Goal: Task Accomplishment & Management: Use online tool/utility

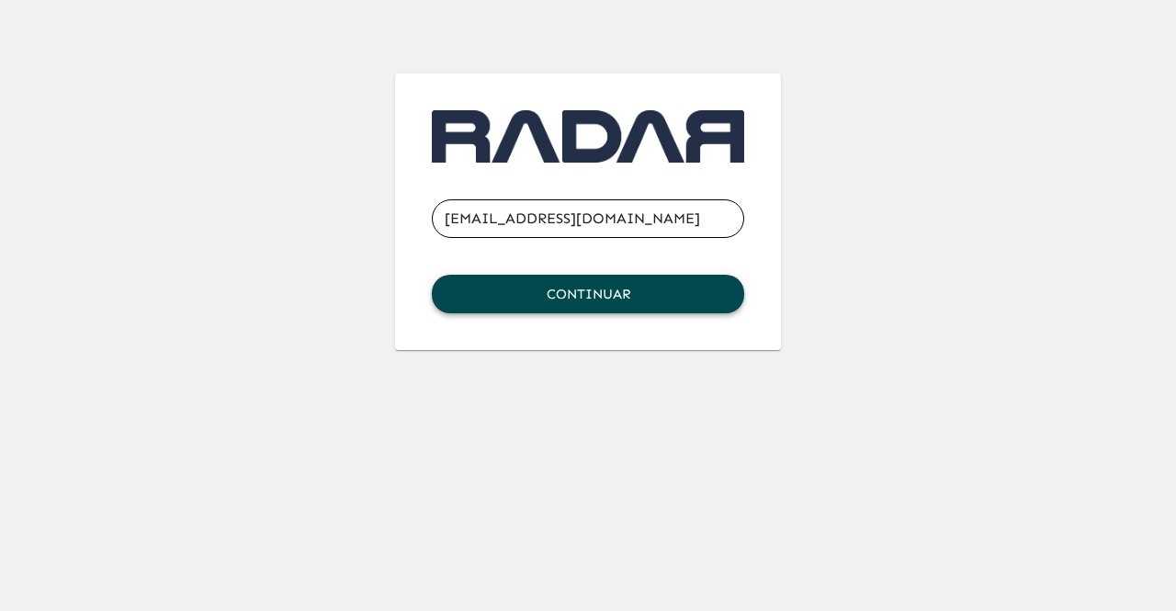
click at [660, 280] on button "Continuar" at bounding box center [588, 294] width 312 height 39
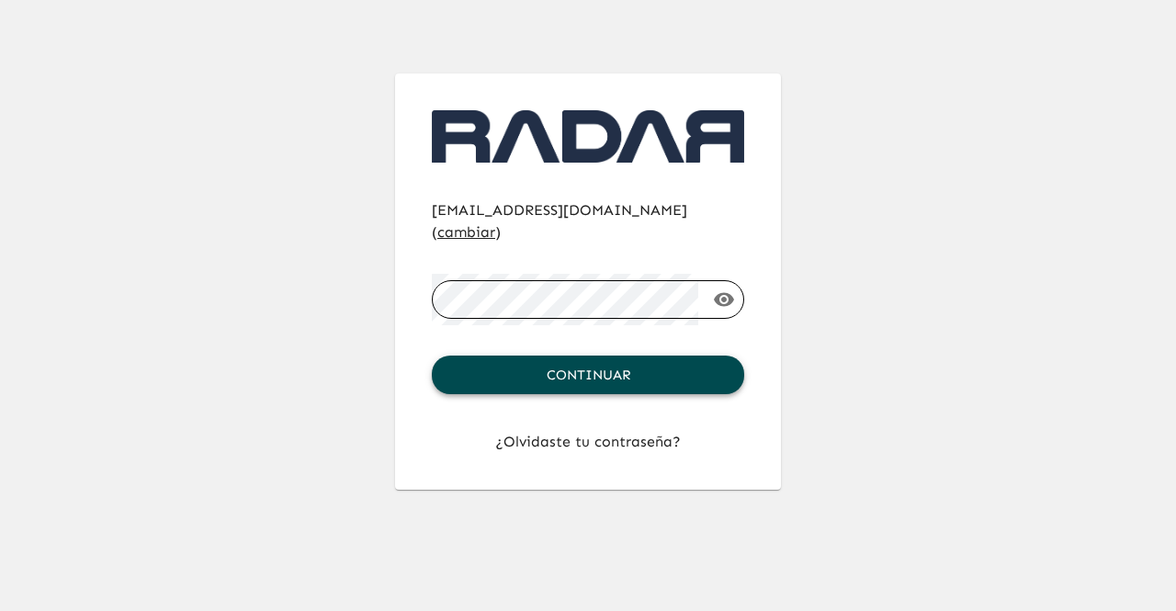
click at [601, 368] on button "Continuar" at bounding box center [588, 375] width 312 height 39
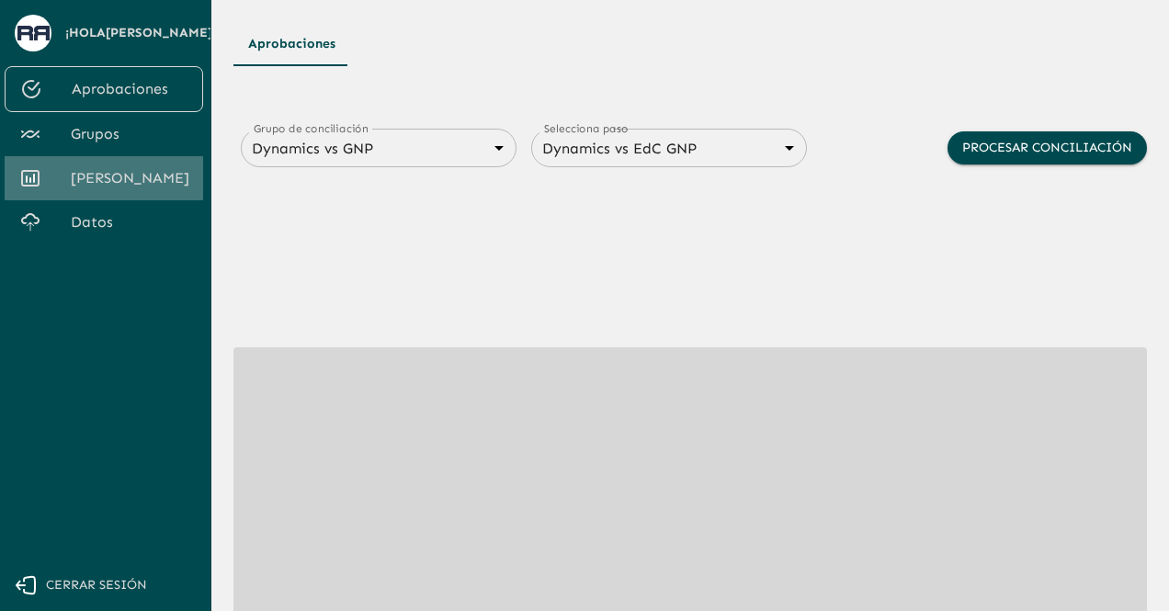
click at [137, 176] on span "[PERSON_NAME]" at bounding box center [130, 178] width 118 height 22
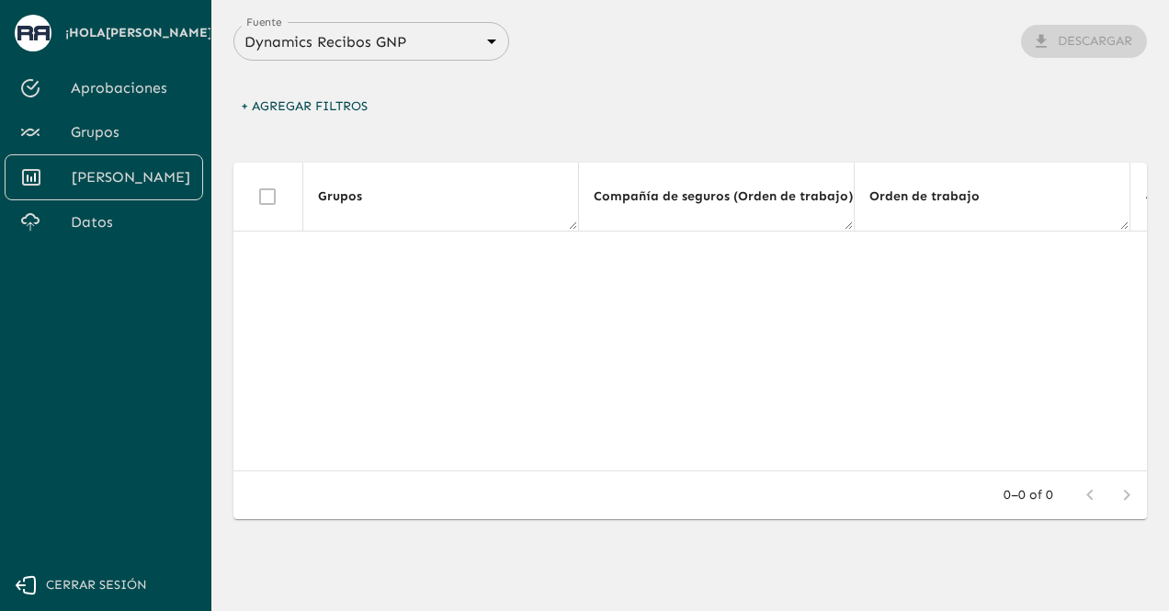
click at [486, 60] on div "Dynamics Recibos GNP 683f283f336112e7999fc7c3 Fuente" at bounding box center [371, 41] width 276 height 39
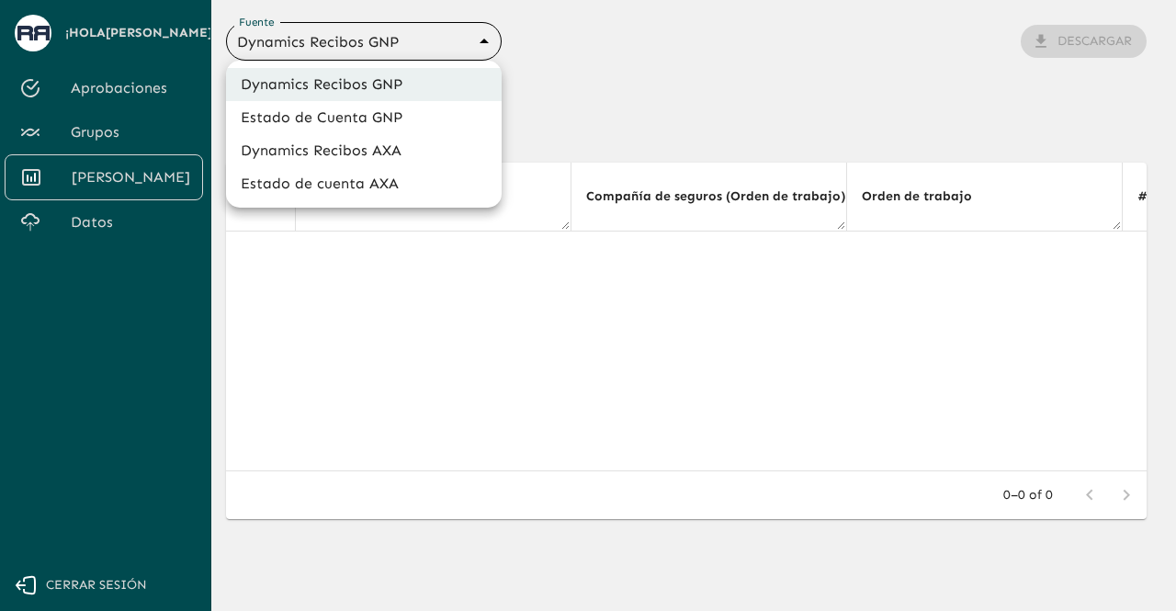
click at [479, 43] on body "Se están procesando los movimientos. Algunas acciones permanecerán deshabilitad…" at bounding box center [588, 305] width 1176 height 611
click at [386, 141] on li "Dynamics Recibos AXA" at bounding box center [364, 150] width 276 height 33
type input "689ccc8777b9e7089e38df0f"
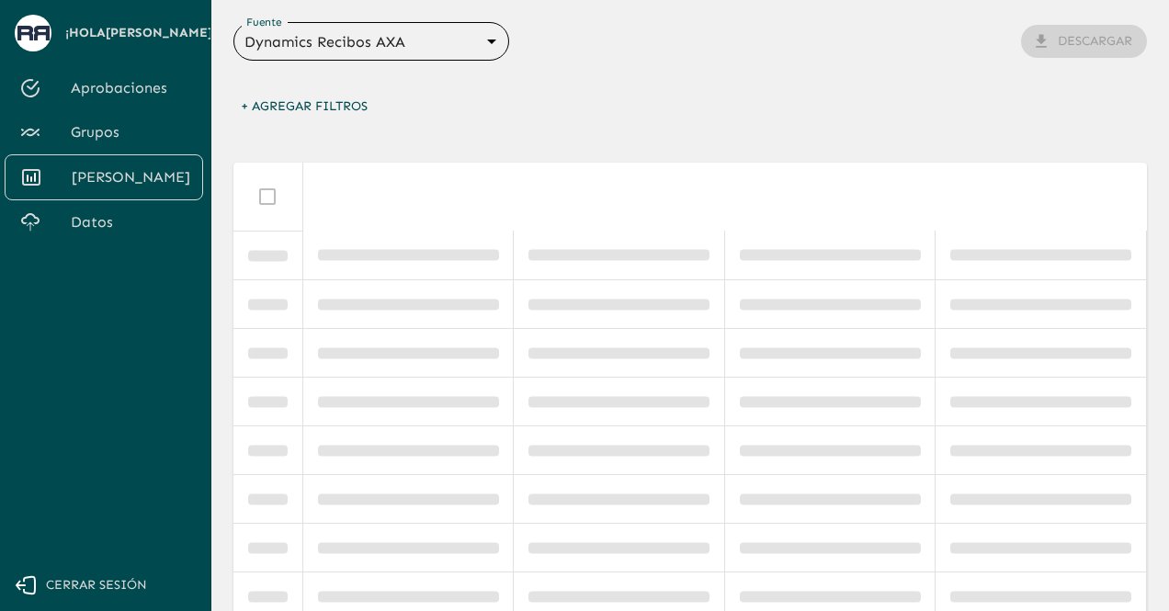
click at [101, 211] on span "Datos" at bounding box center [130, 222] width 118 height 22
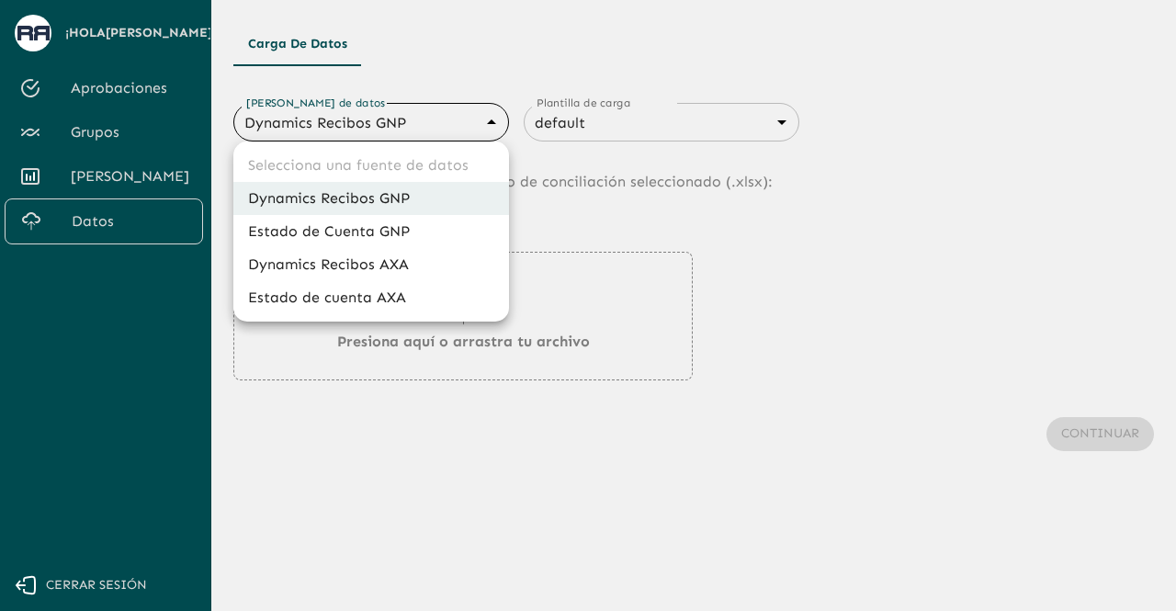
click at [412, 130] on body "Se están procesando los movimientos. Algunas acciones permanecerán deshabilitad…" at bounding box center [588, 305] width 1176 height 611
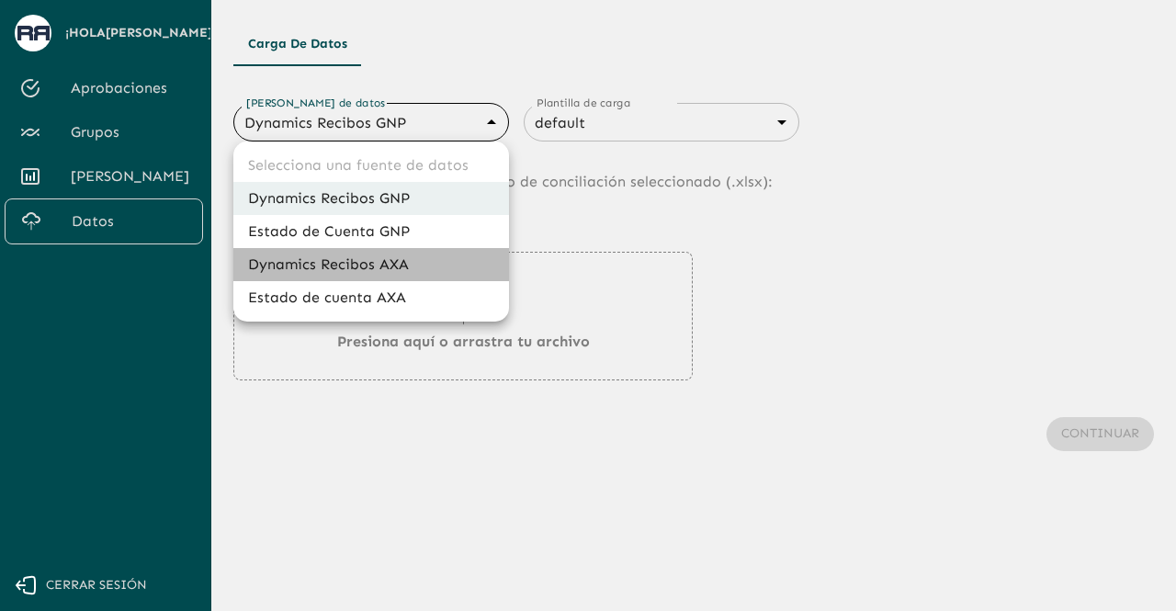
click at [391, 265] on li "Dynamics Recibos AXA" at bounding box center [371, 264] width 276 height 33
type input "689ccc8777b9e7089e38df0f"
type input "689d06949468a1cce7a5d52c"
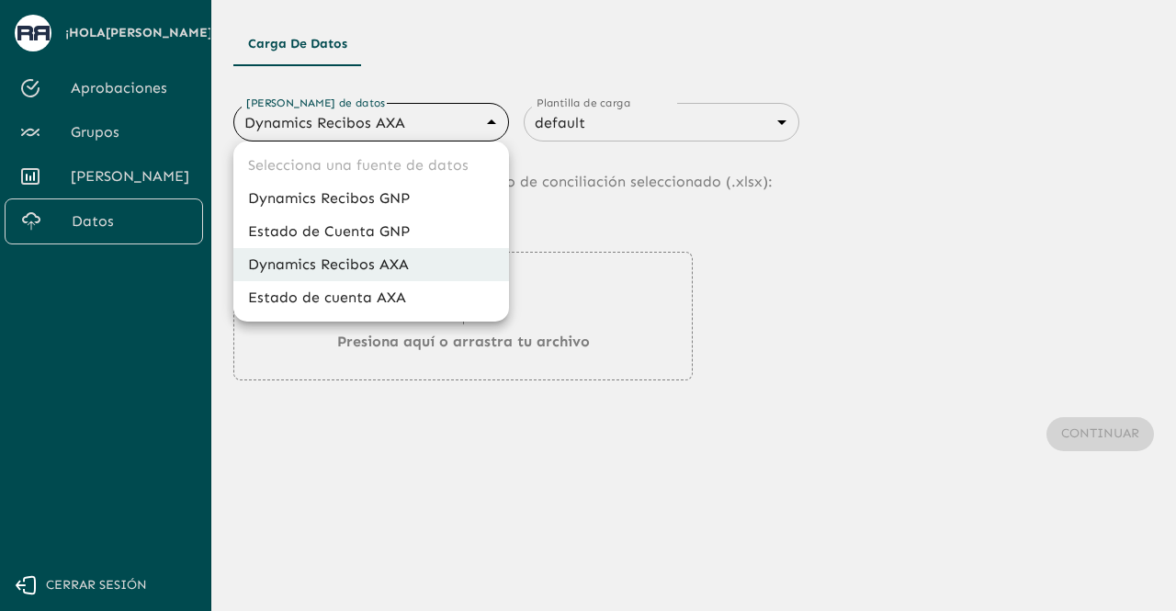
click at [449, 125] on body "Se están procesando los movimientos. Algunas acciones permanecerán deshabilitad…" at bounding box center [588, 305] width 1176 height 611
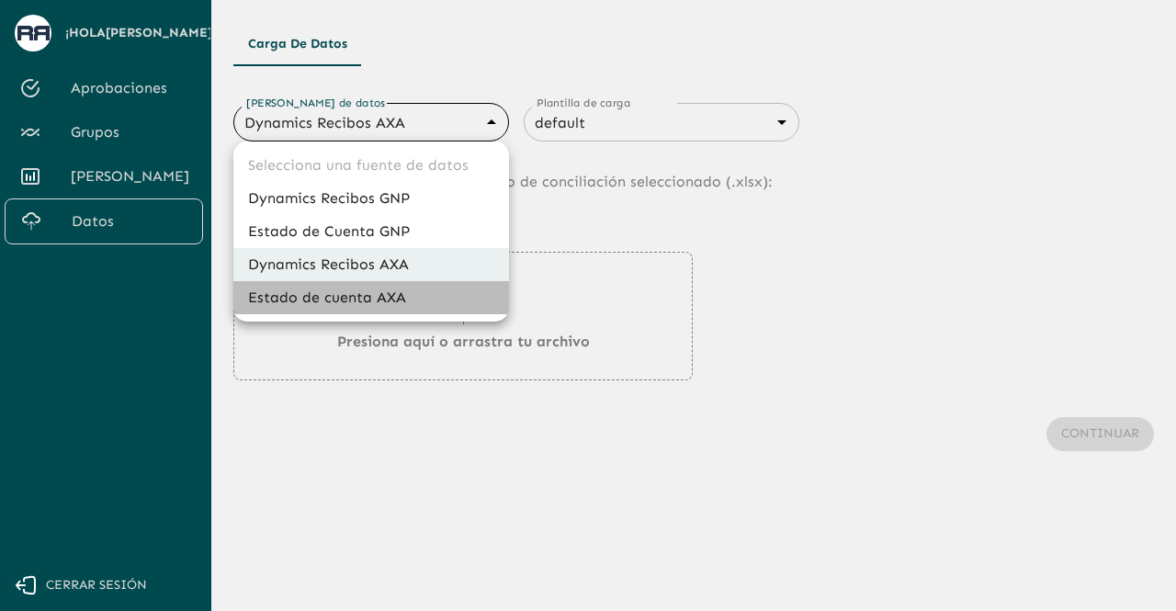
click at [412, 293] on li "Estado de cuenta AXA" at bounding box center [371, 297] width 276 height 33
type input "688d3623321e4b428189379d"
type input "688d3627321e4b42818937a0"
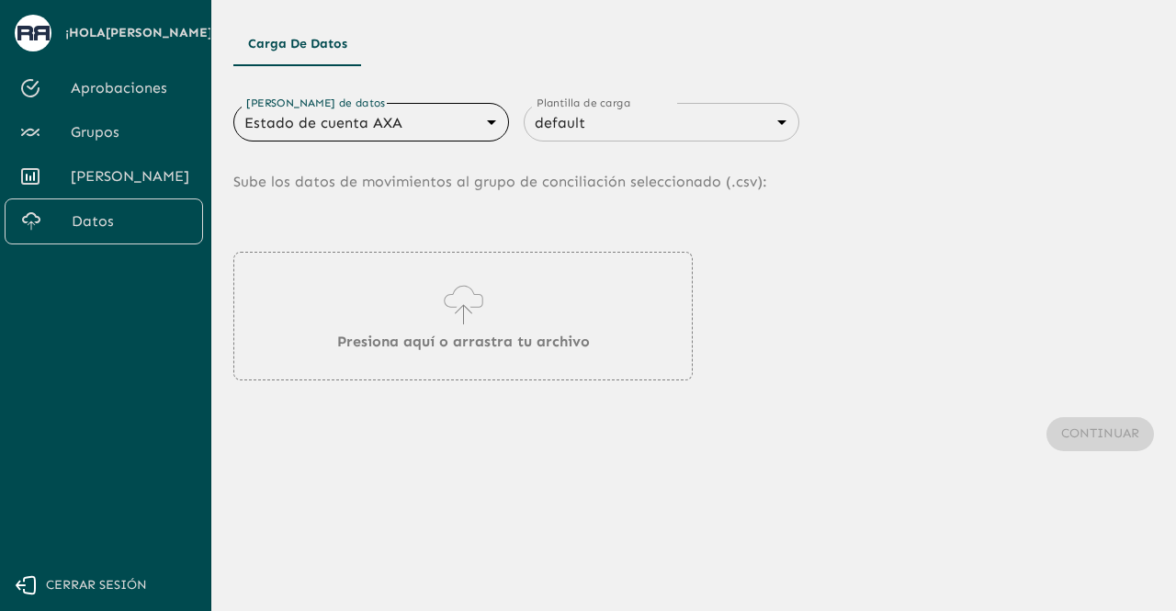
click at [439, 134] on body "Se están procesando los movimientos. Algunas acciones permanecerán deshabilitad…" at bounding box center [588, 305] width 1176 height 611
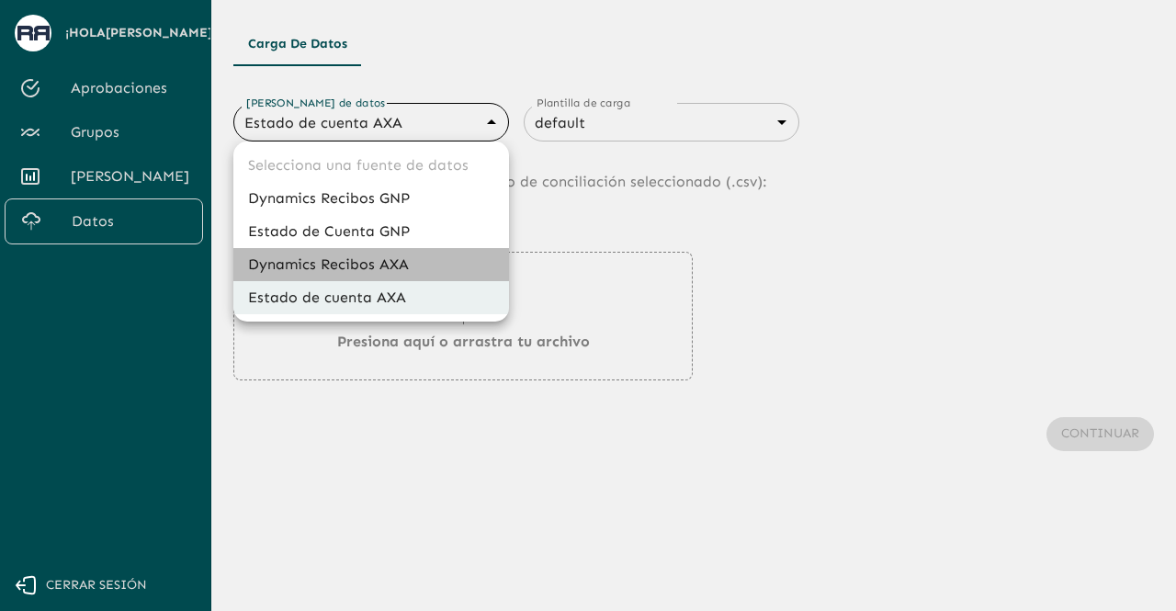
click at [405, 254] on li "Dynamics Recibos AXA" at bounding box center [371, 264] width 276 height 33
type input "689ccc8777b9e7089e38df0f"
type input "689d06949468a1cce7a5d52c"
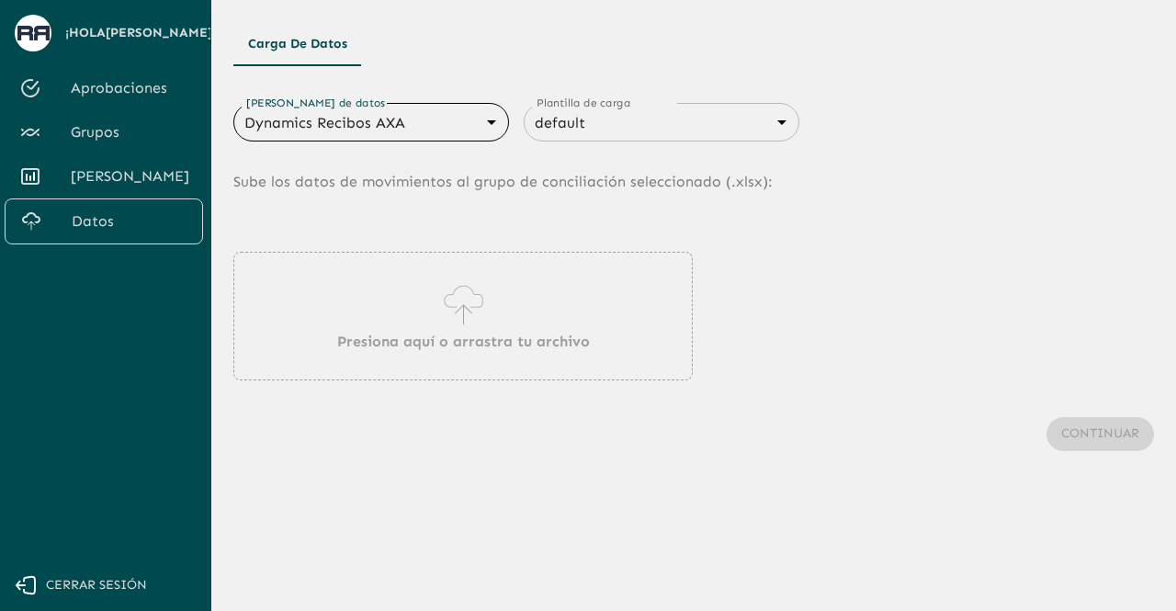
click at [450, 335] on p "Presiona aquí o arrastra tu archivo" at bounding box center [463, 342] width 253 height 22
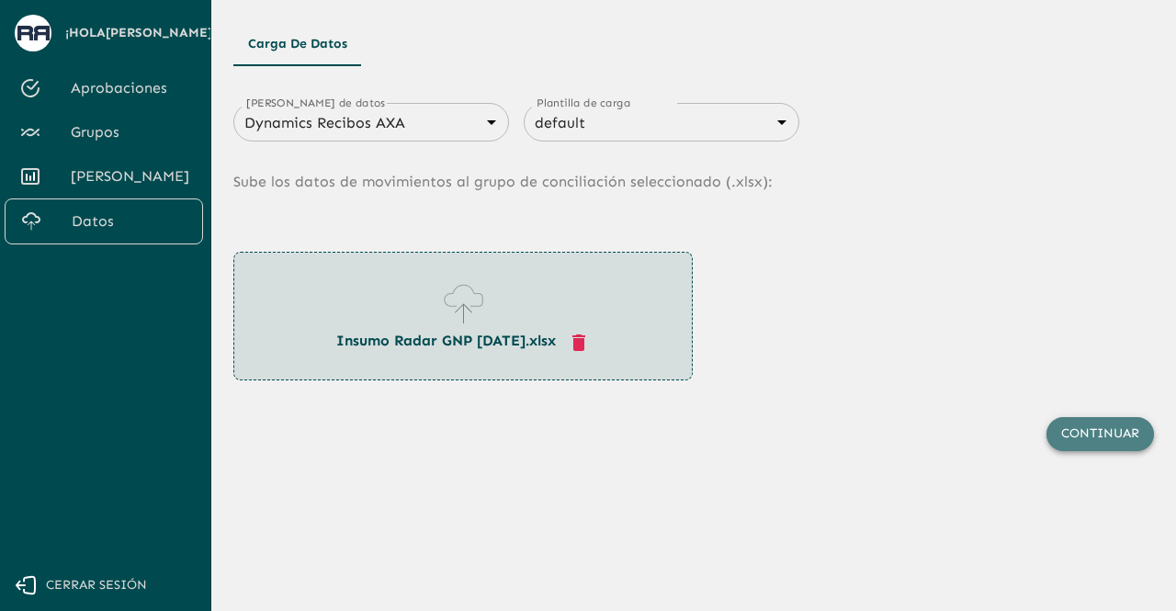
click at [1109, 435] on button "Continuar" at bounding box center [1099, 434] width 107 height 34
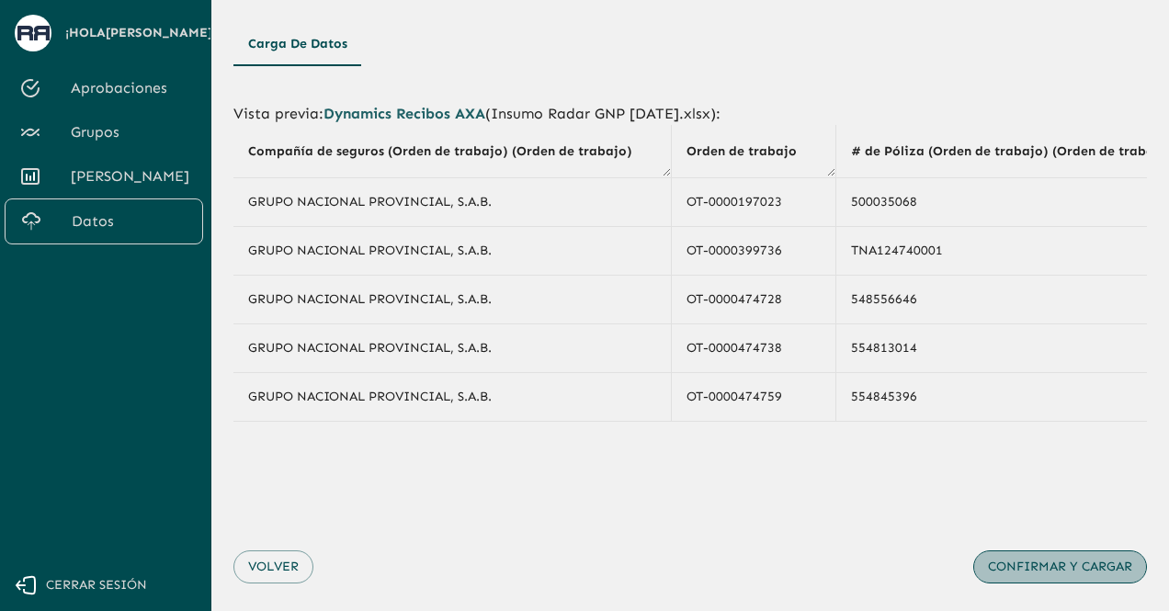
click at [1077, 572] on button "Confirmar y cargar" at bounding box center [1060, 567] width 174 height 34
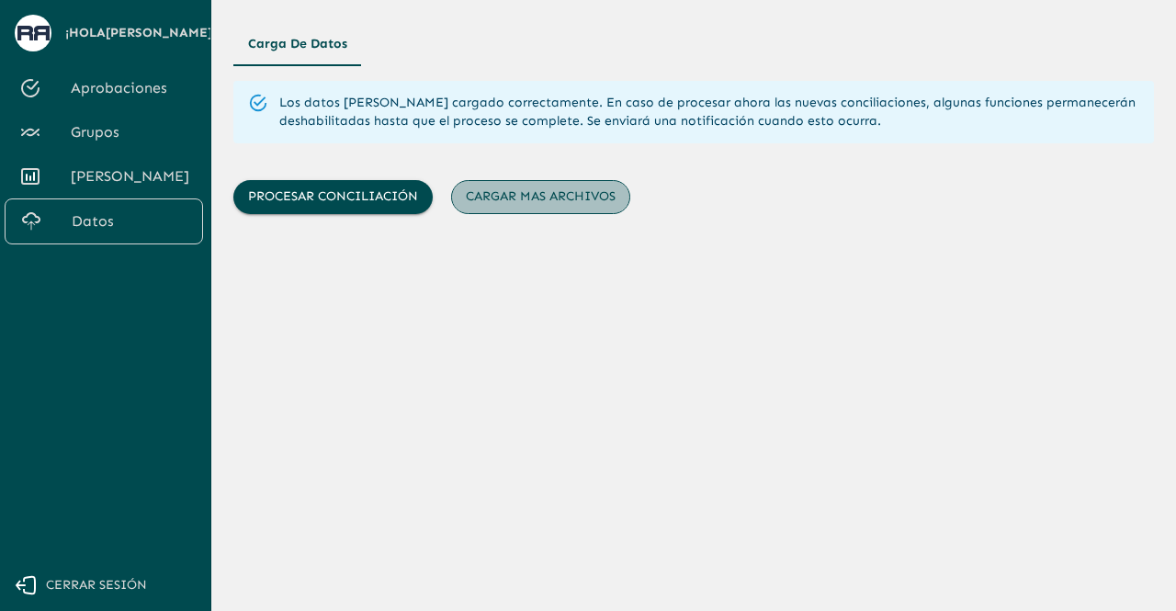
click at [491, 199] on button "Cargar mas archivos" at bounding box center [540, 197] width 179 height 34
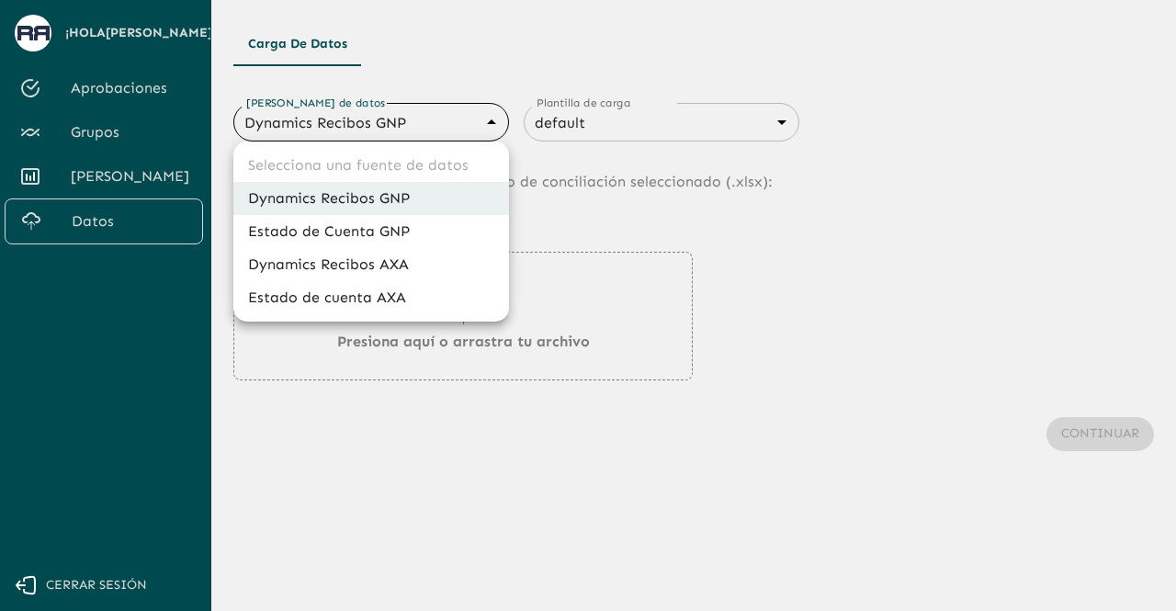
click at [436, 119] on body "Se están procesando los movimientos. Algunas acciones permanecerán deshabilitad…" at bounding box center [588, 305] width 1176 height 611
click at [385, 300] on li "Estado de cuenta AXA" at bounding box center [371, 297] width 276 height 33
type input "688d3623321e4b428189379d"
type input "688d3627321e4b42818937a0"
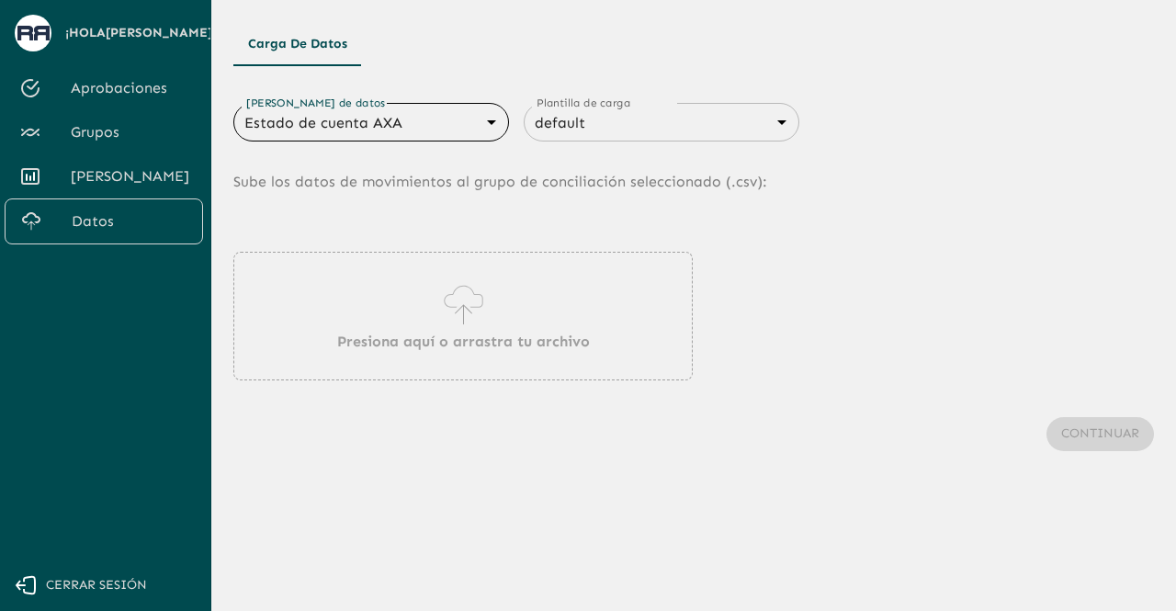
click at [402, 344] on p "Presiona aquí o arrastra tu archivo" at bounding box center [463, 342] width 253 height 22
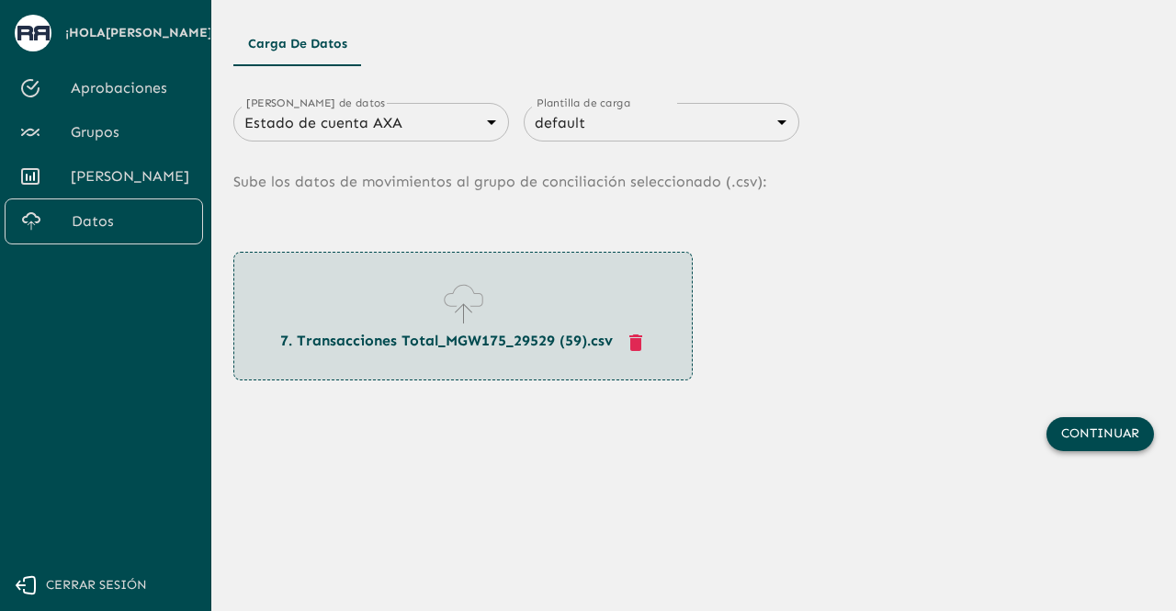
click at [1078, 443] on button "Continuar" at bounding box center [1099, 434] width 107 height 34
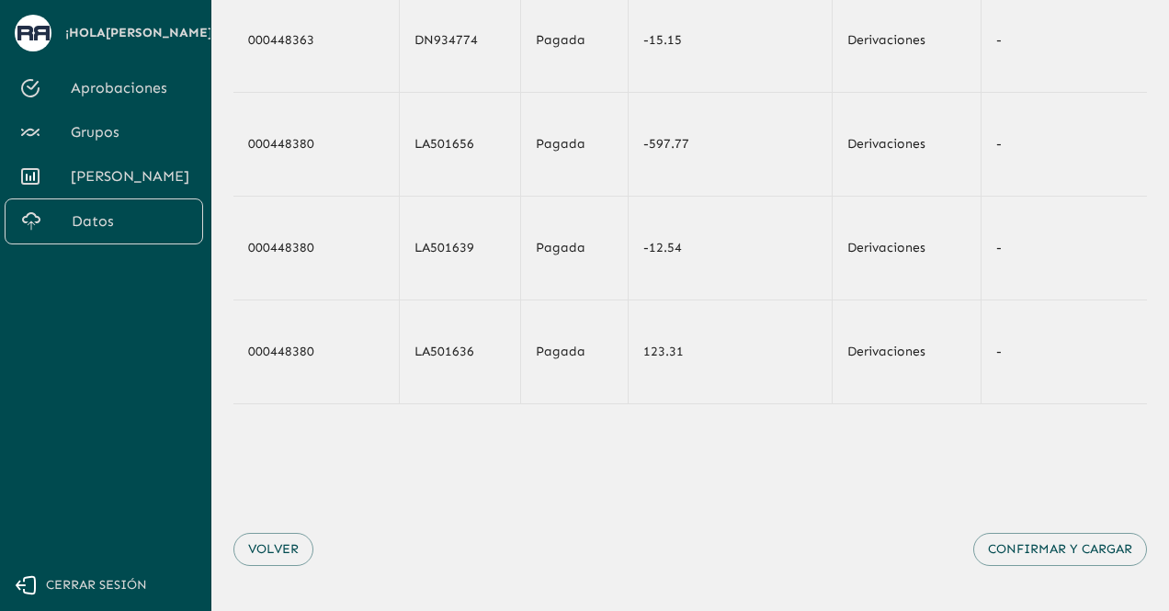
scroll to position [312, 0]
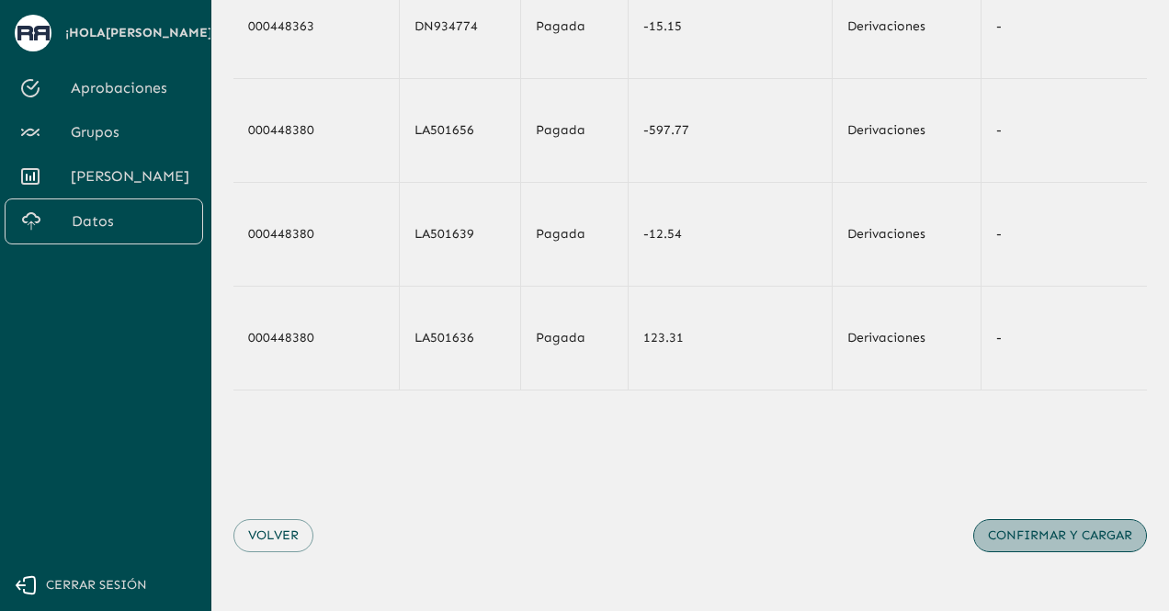
click at [1090, 526] on button "Confirmar y cargar" at bounding box center [1060, 536] width 174 height 34
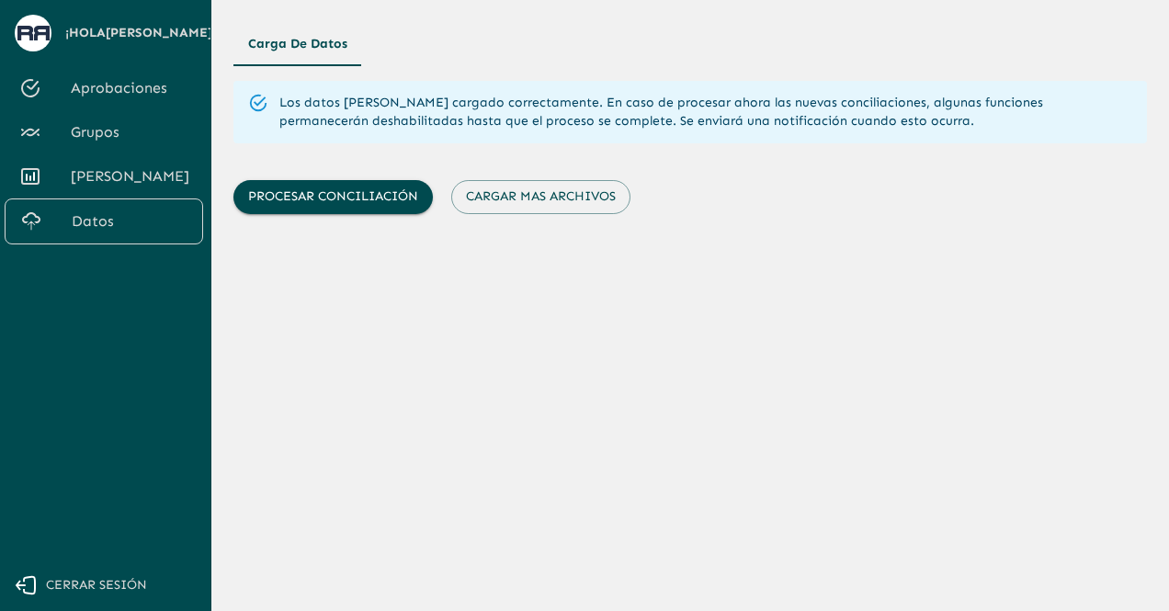
scroll to position [0, 0]
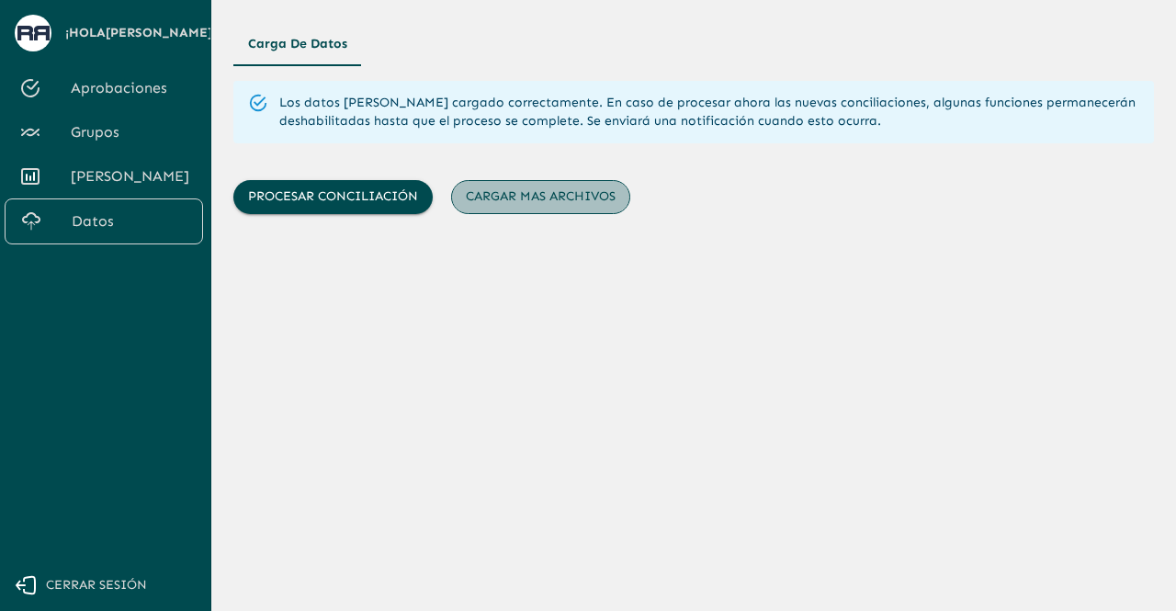
click at [543, 199] on button "Cargar mas archivos" at bounding box center [540, 197] width 179 height 34
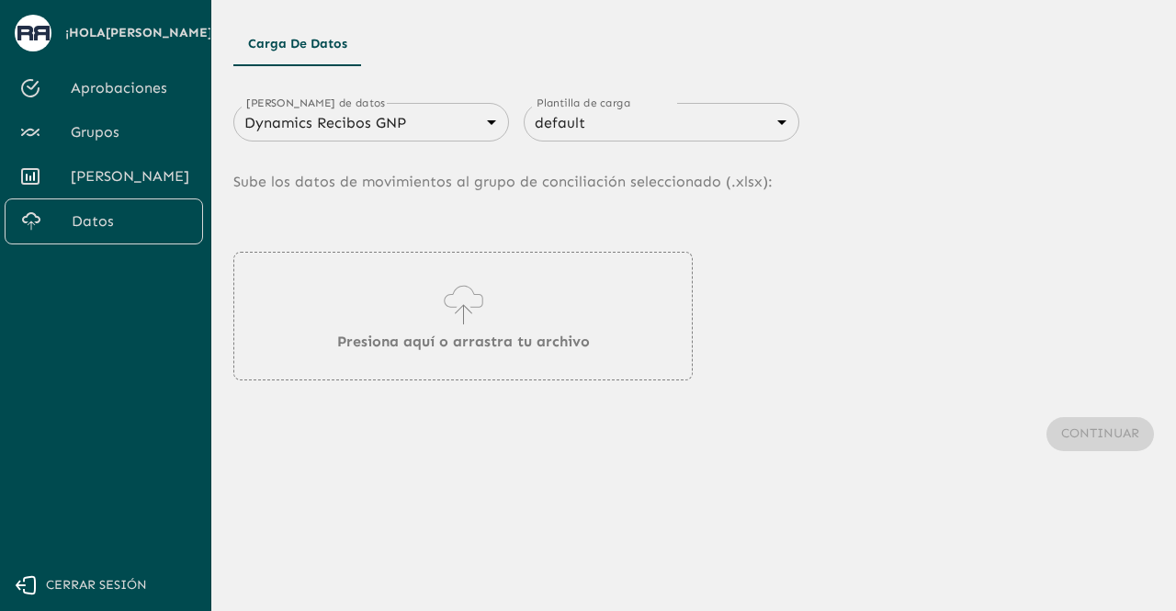
click at [365, 125] on body "Se están procesando los movimientos. Algunas acciones permanecerán deshabilitad…" at bounding box center [588, 305] width 1176 height 611
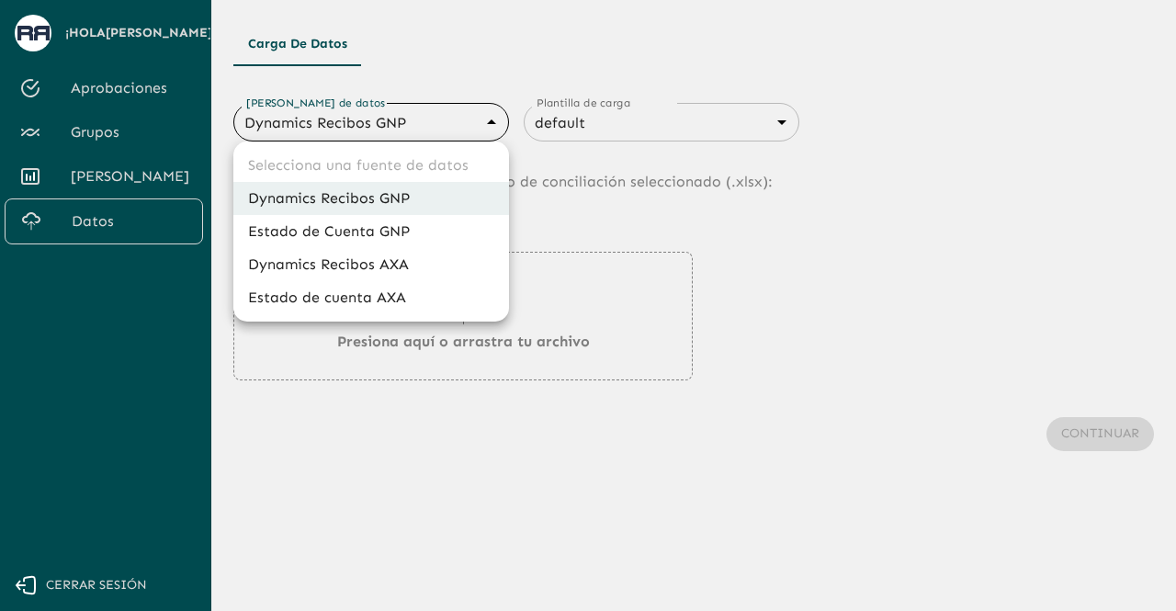
click at [333, 302] on li "Estado de cuenta AXA" at bounding box center [371, 297] width 276 height 33
type input "688d3623321e4b428189379d"
type input "688d3627321e4b42818937a0"
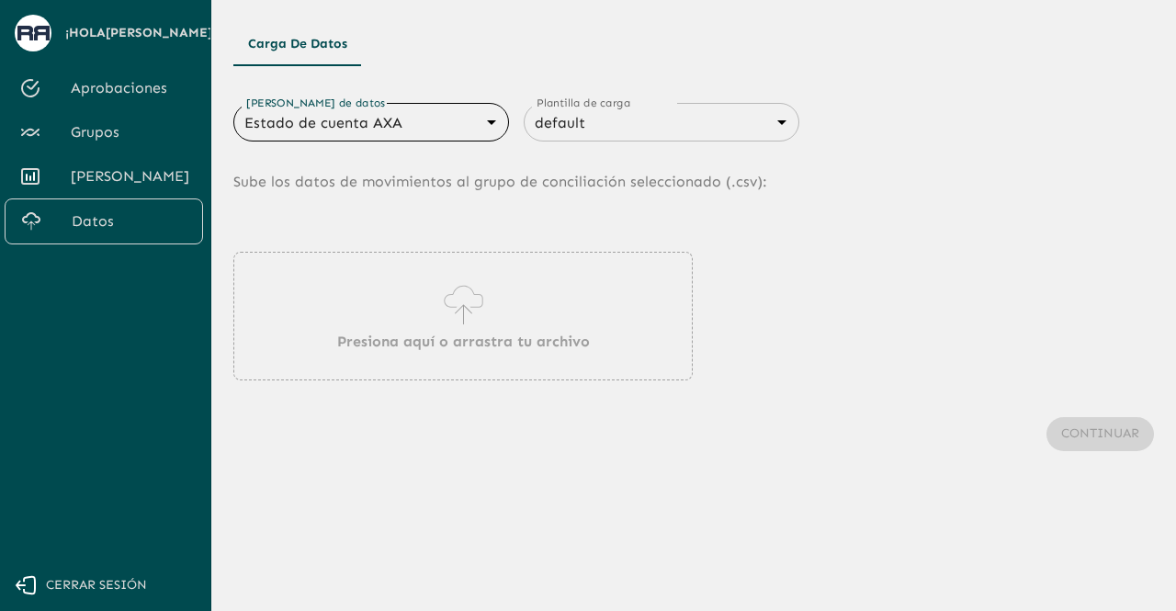
click at [354, 308] on div "Presiona aquí o arrastra tu archivo" at bounding box center [462, 316] width 459 height 129
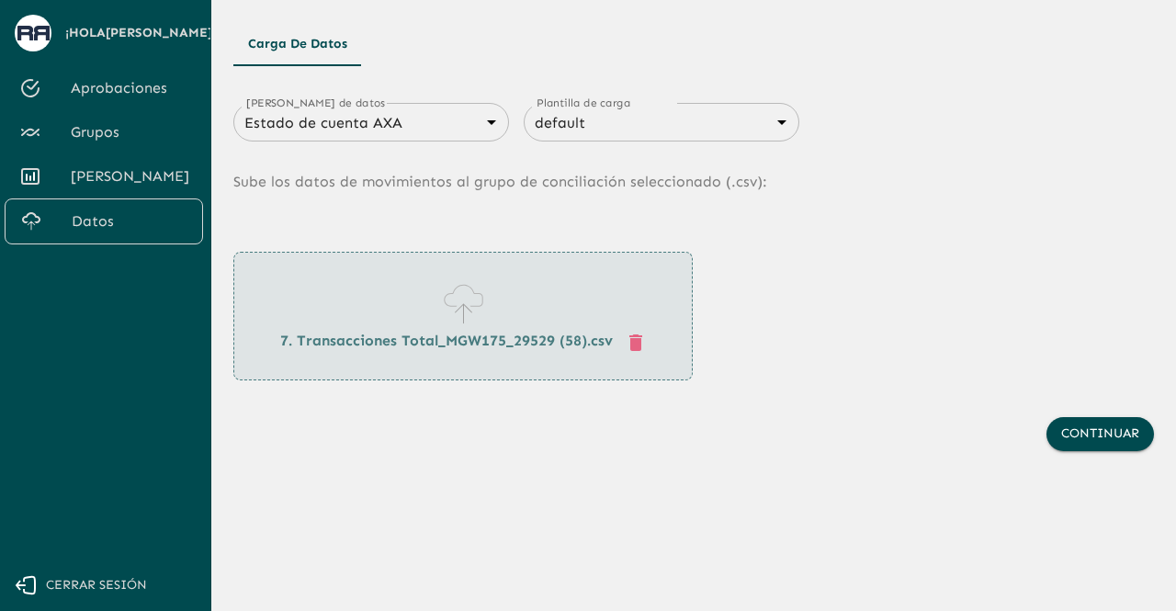
click at [635, 346] on icon "button" at bounding box center [635, 342] width 13 height 17
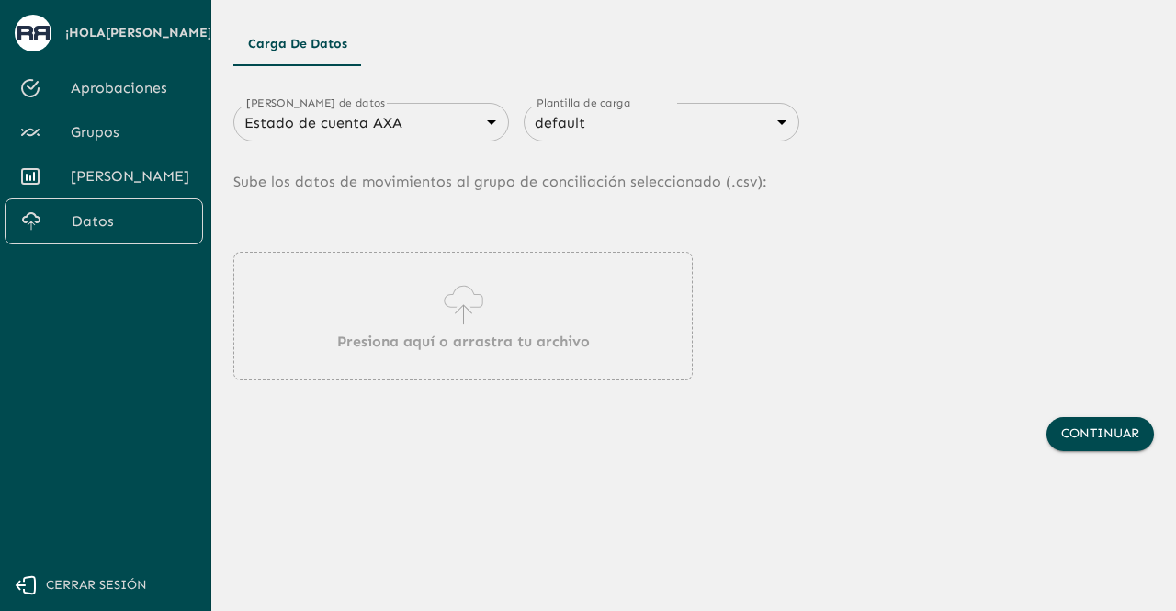
click at [635, 346] on div "Presiona aquí o arrastra tu archivo" at bounding box center [462, 316] width 459 height 129
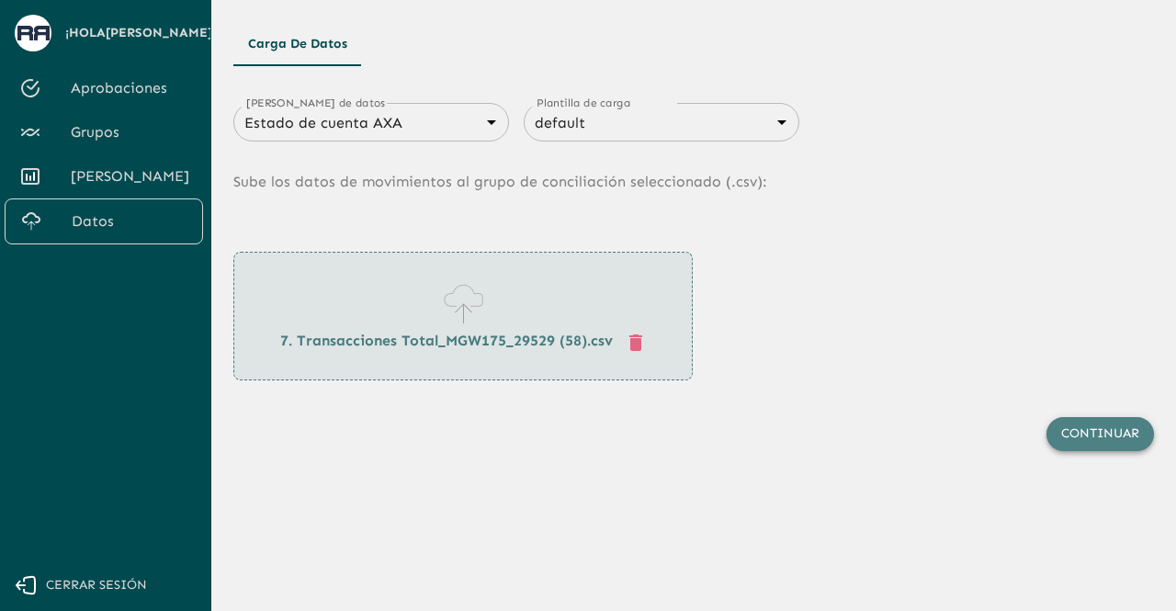
click at [1084, 440] on button "Continuar" at bounding box center [1099, 434] width 107 height 34
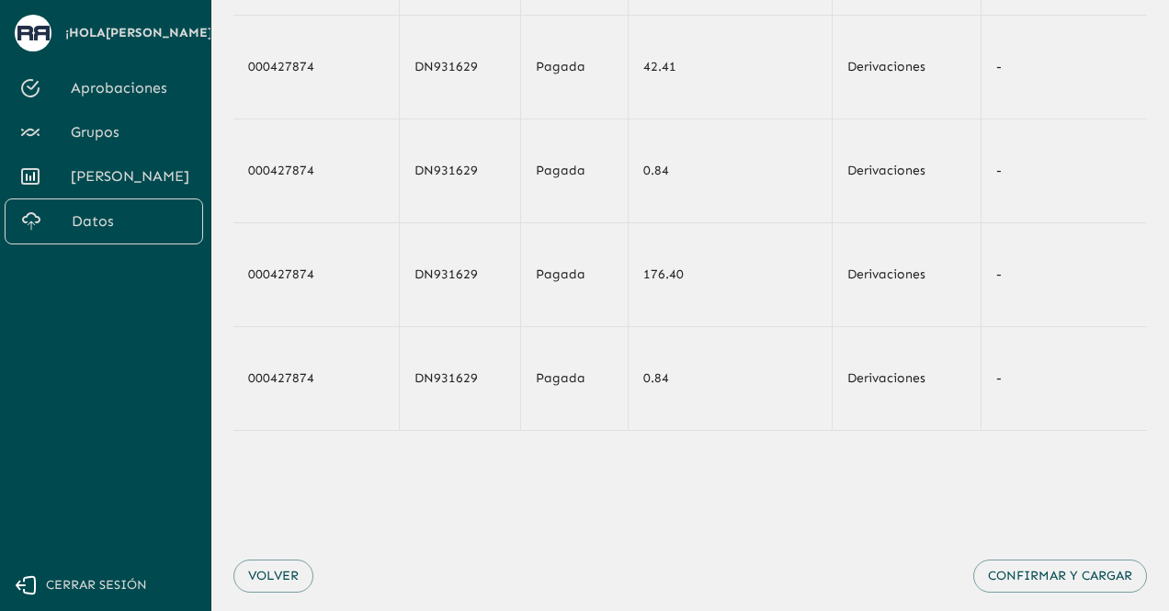
scroll to position [312, 0]
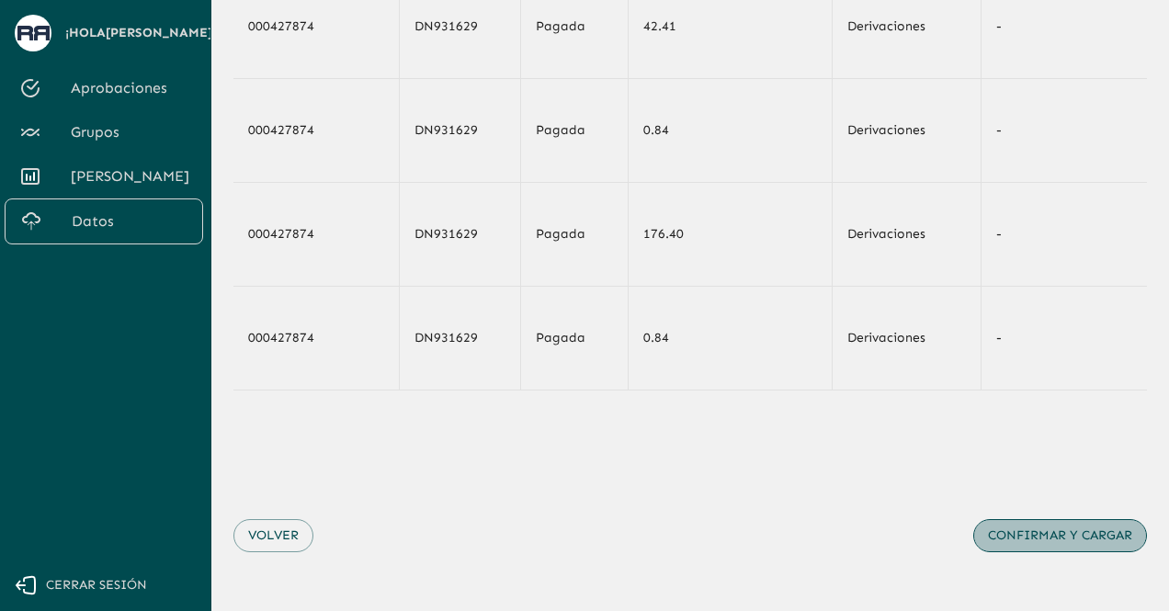
click at [1048, 543] on button "Confirmar y cargar" at bounding box center [1060, 536] width 174 height 34
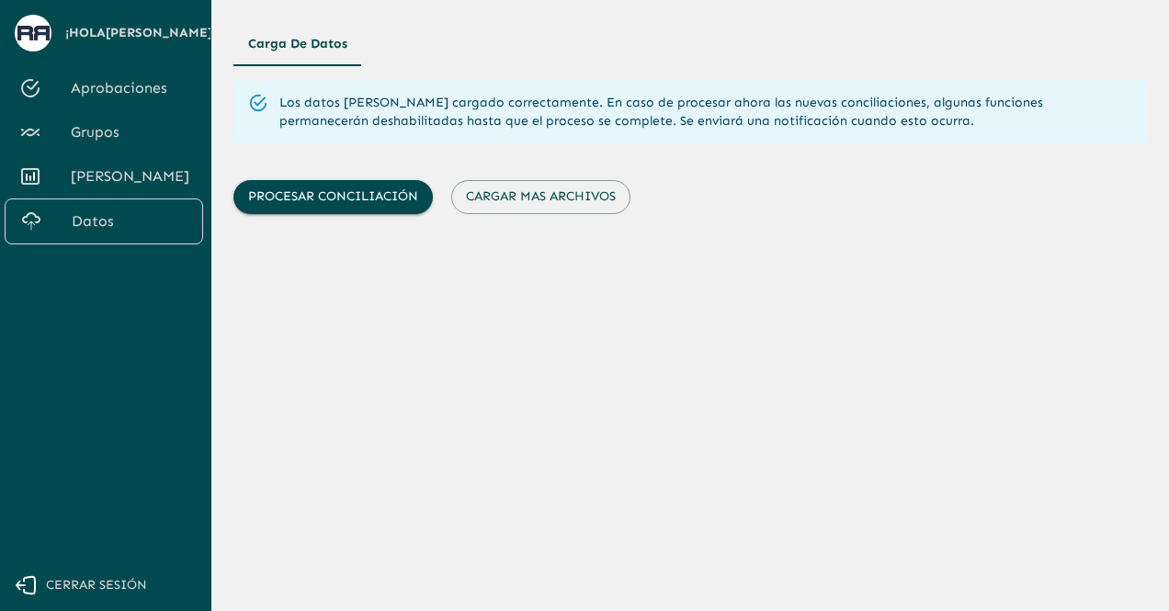
scroll to position [0, 0]
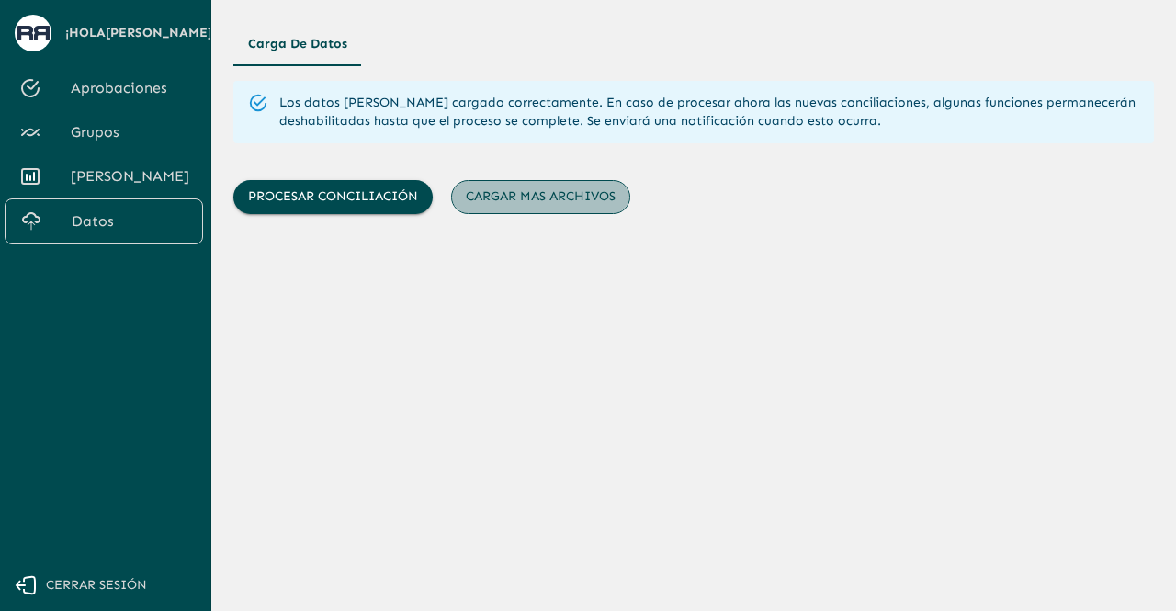
click at [560, 201] on button "Cargar mas archivos" at bounding box center [540, 197] width 179 height 34
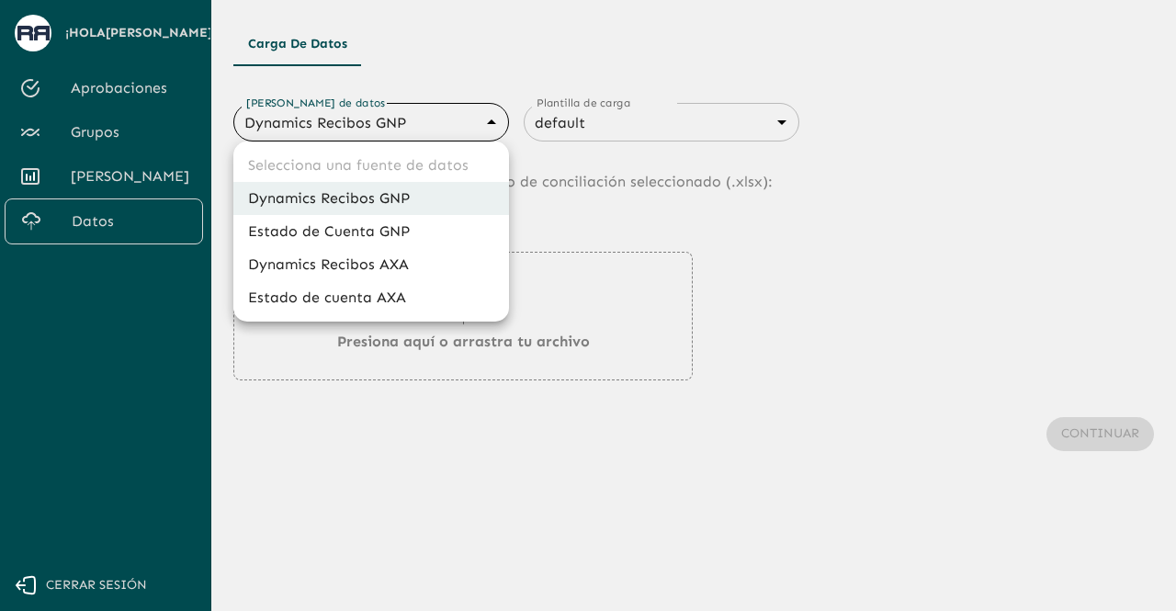
click at [473, 125] on body "Se están procesando los movimientos. Algunas acciones permanecerán deshabilitad…" at bounding box center [588, 305] width 1176 height 611
click at [384, 303] on li "Estado de cuenta AXA" at bounding box center [371, 297] width 276 height 33
type input "688d3623321e4b428189379d"
type input "688d3627321e4b42818937a0"
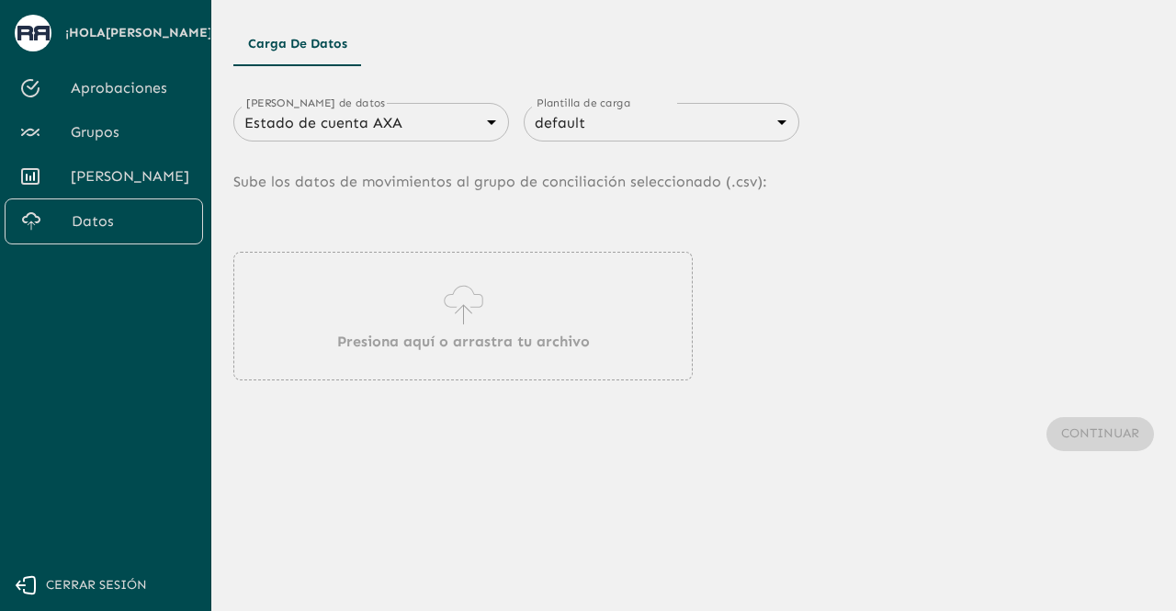
click at [480, 321] on icon at bounding box center [463, 304] width 52 height 51
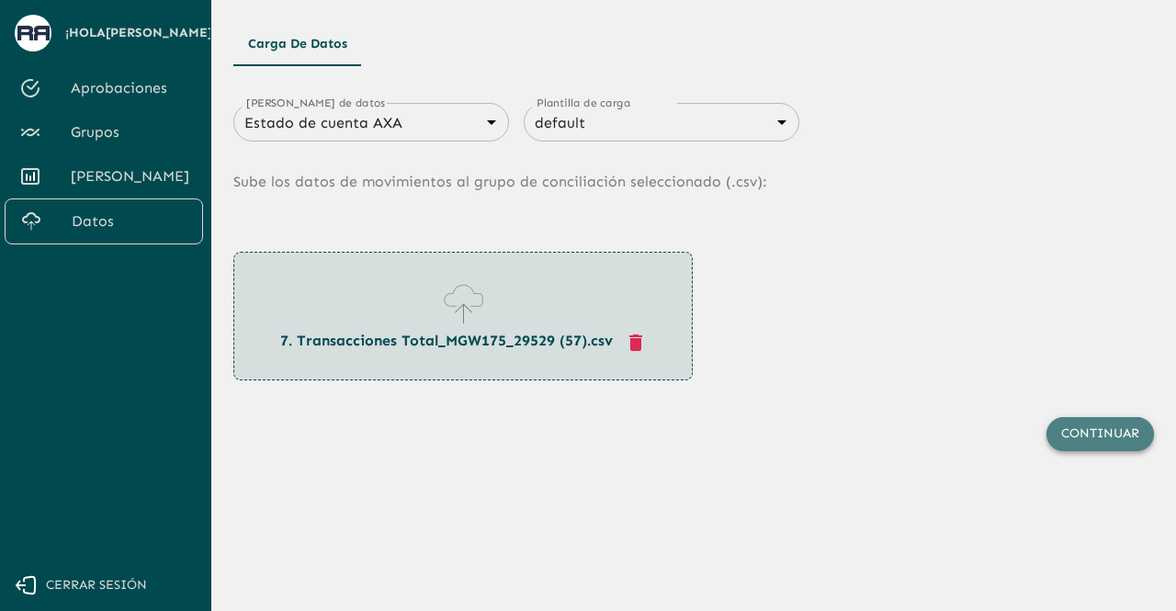
click at [1065, 436] on button "Continuar" at bounding box center [1099, 434] width 107 height 34
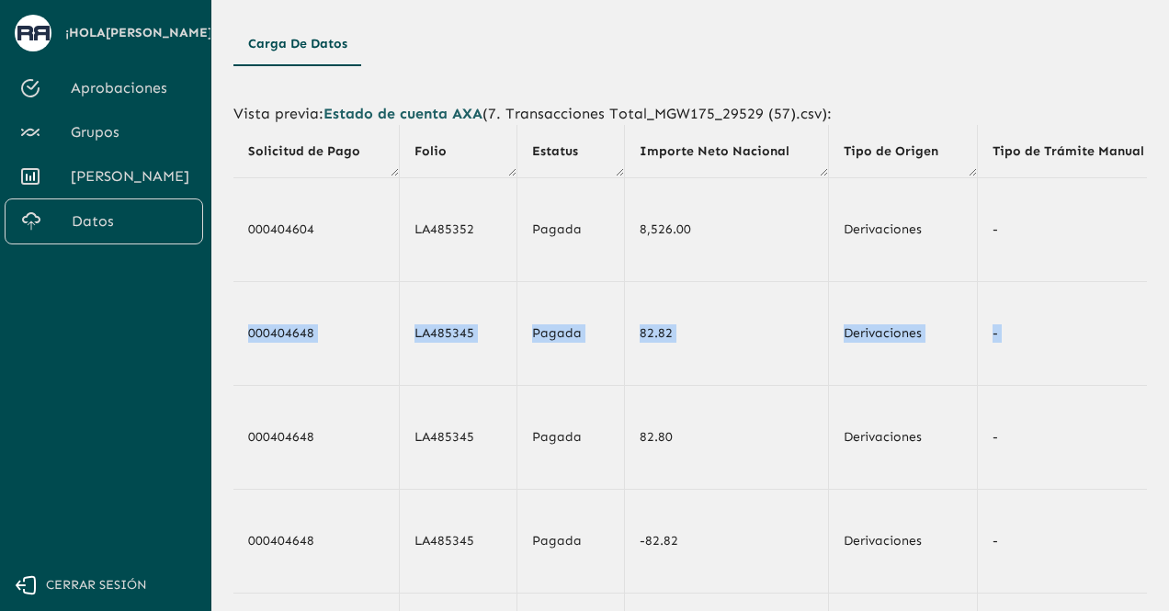
drag, startPoint x: 1168, startPoint y: 179, endPoint x: 1161, endPoint y: 297, distance: 117.8
click at [1161, 297] on main "Carga de Datos Vista previa : Estado de cuenta AXA ( 7. Transacciones Total_MGW…" at bounding box center [689, 305] width 957 height 611
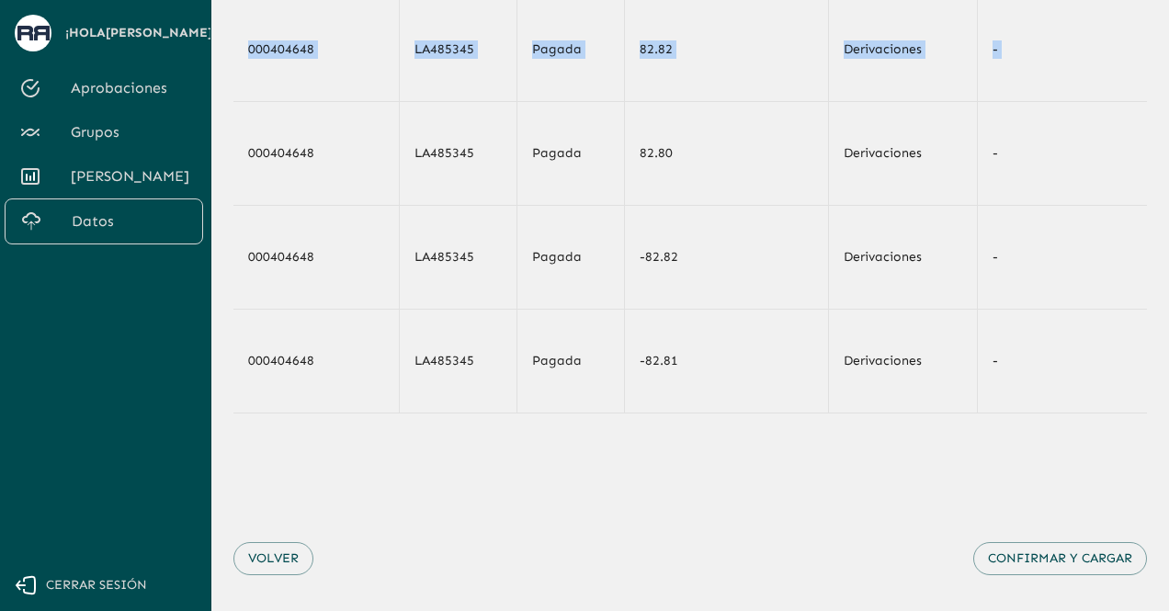
scroll to position [312, 0]
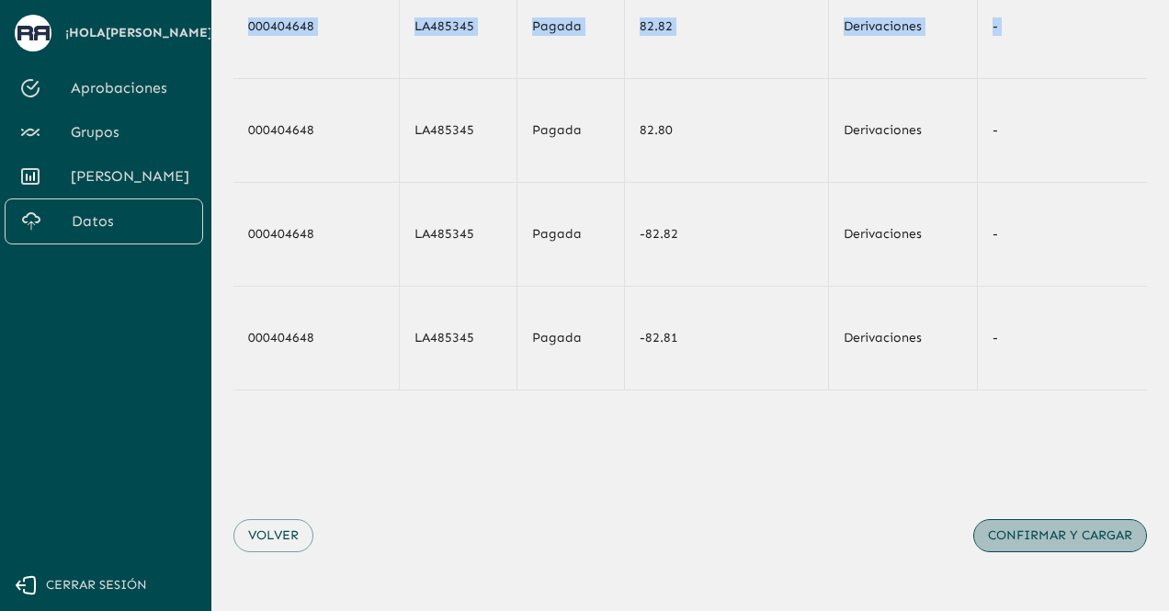
click at [1058, 545] on button "Confirmar y cargar" at bounding box center [1060, 536] width 174 height 34
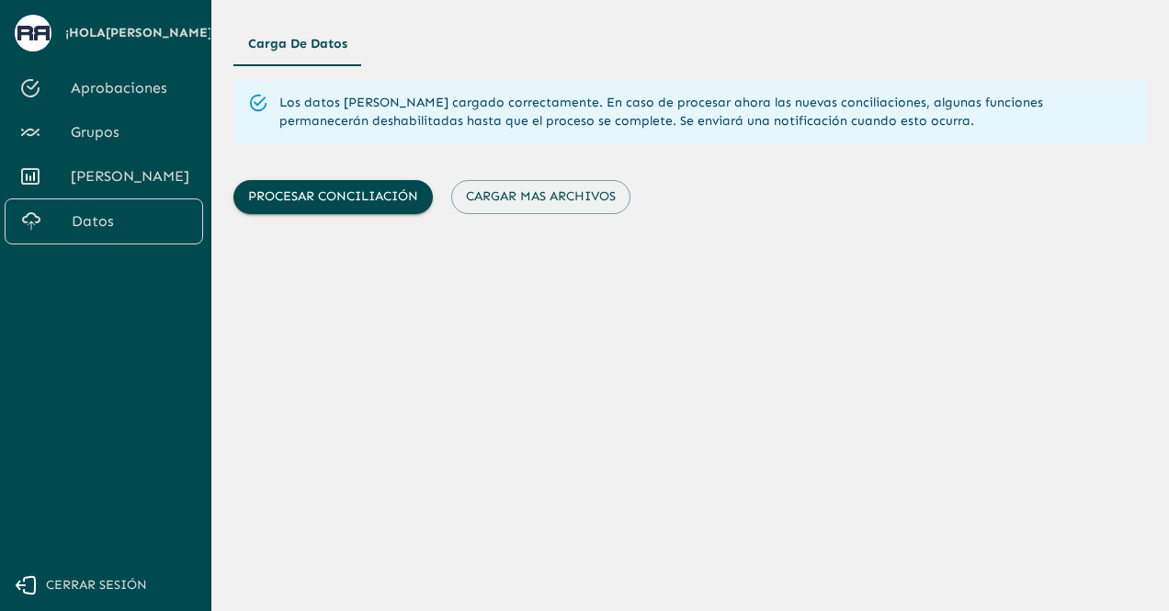
scroll to position [0, 0]
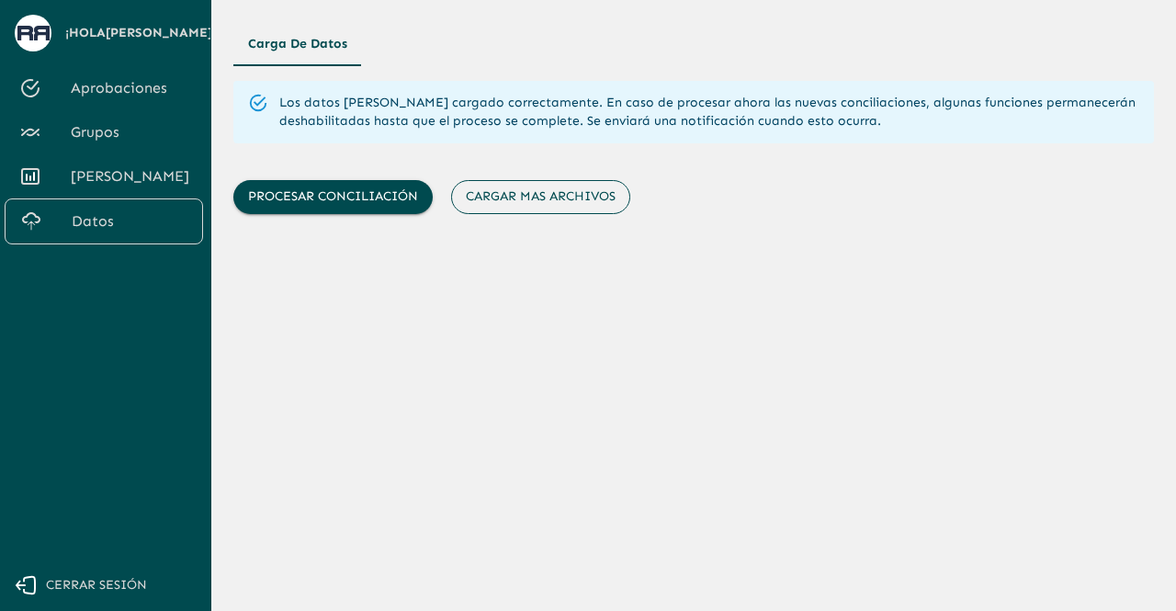
click at [527, 202] on button "Cargar mas archivos" at bounding box center [540, 197] width 179 height 34
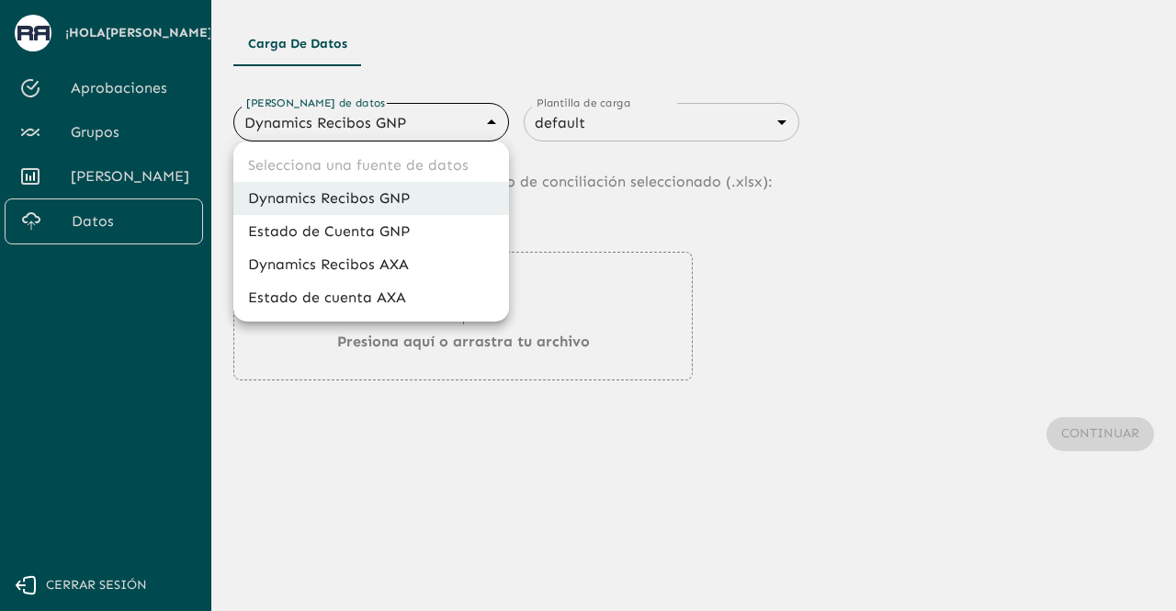
click at [407, 120] on body "Se están procesando los movimientos. Algunas acciones permanecerán deshabilitad…" at bounding box center [588, 305] width 1176 height 611
click at [378, 300] on li "Estado de cuenta AXA" at bounding box center [371, 297] width 276 height 33
type input "688d3623321e4b428189379d"
type input "688d3627321e4b42818937a0"
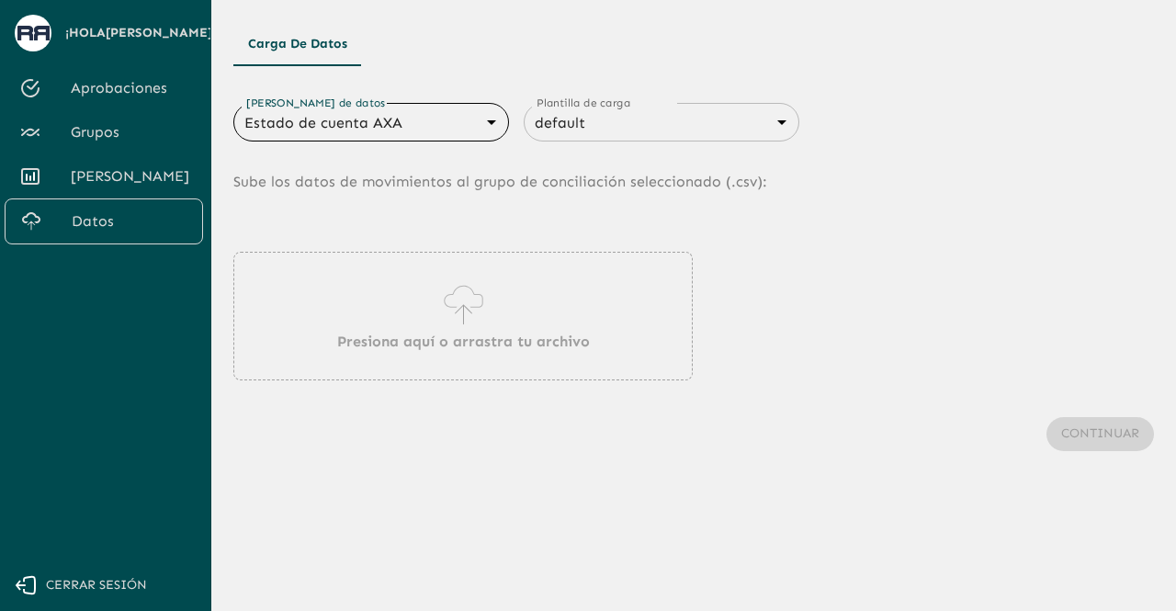
click at [490, 344] on p "Presiona aquí o arrastra tu archivo" at bounding box center [463, 342] width 253 height 22
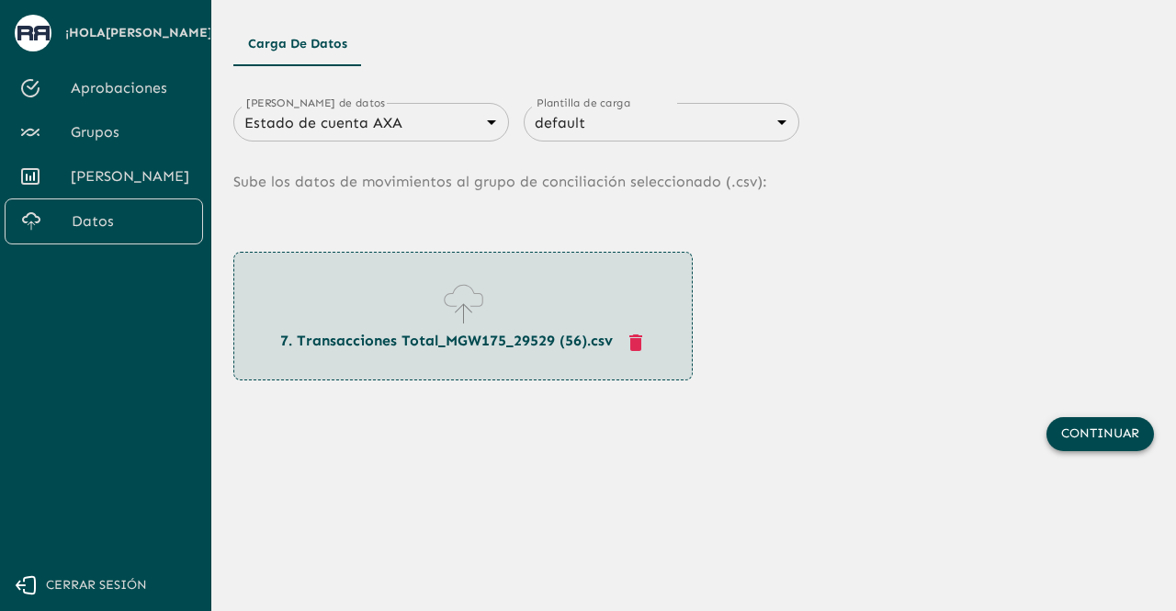
click at [1084, 436] on button "Continuar" at bounding box center [1099, 434] width 107 height 34
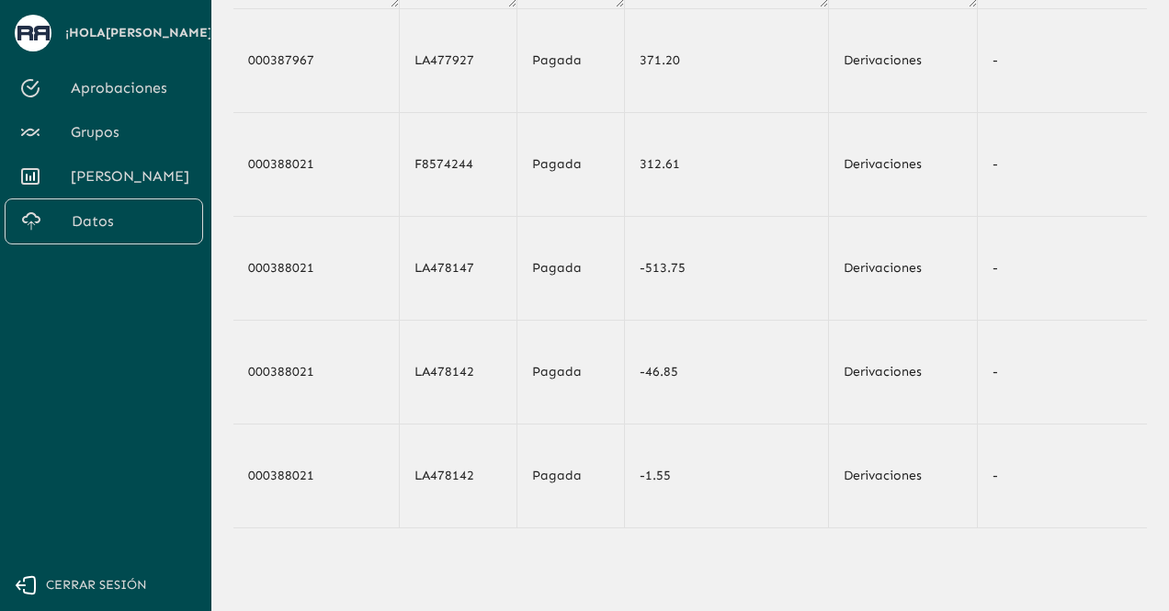
scroll to position [312, 0]
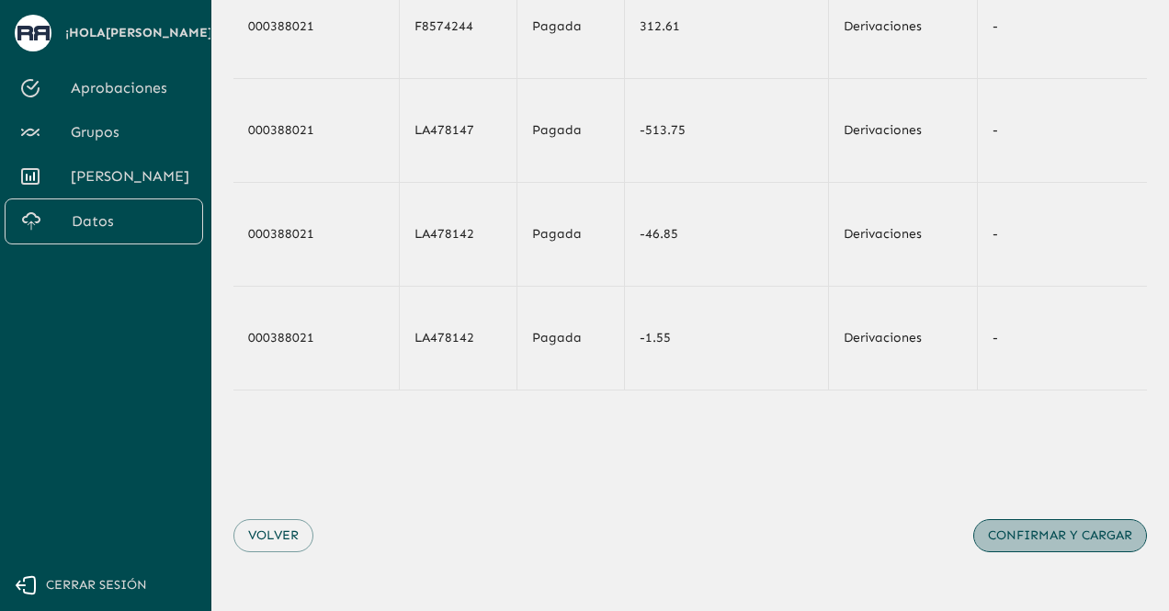
click at [1107, 525] on button "Confirmar y cargar" at bounding box center [1060, 536] width 174 height 34
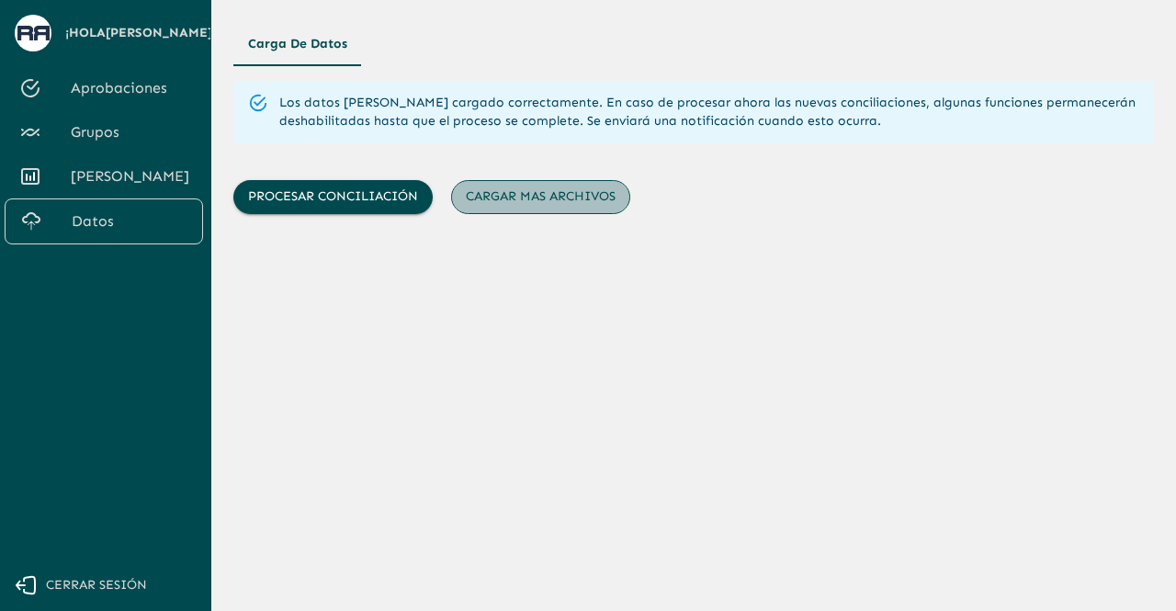
click at [548, 188] on button "Cargar mas archivos" at bounding box center [540, 197] width 179 height 34
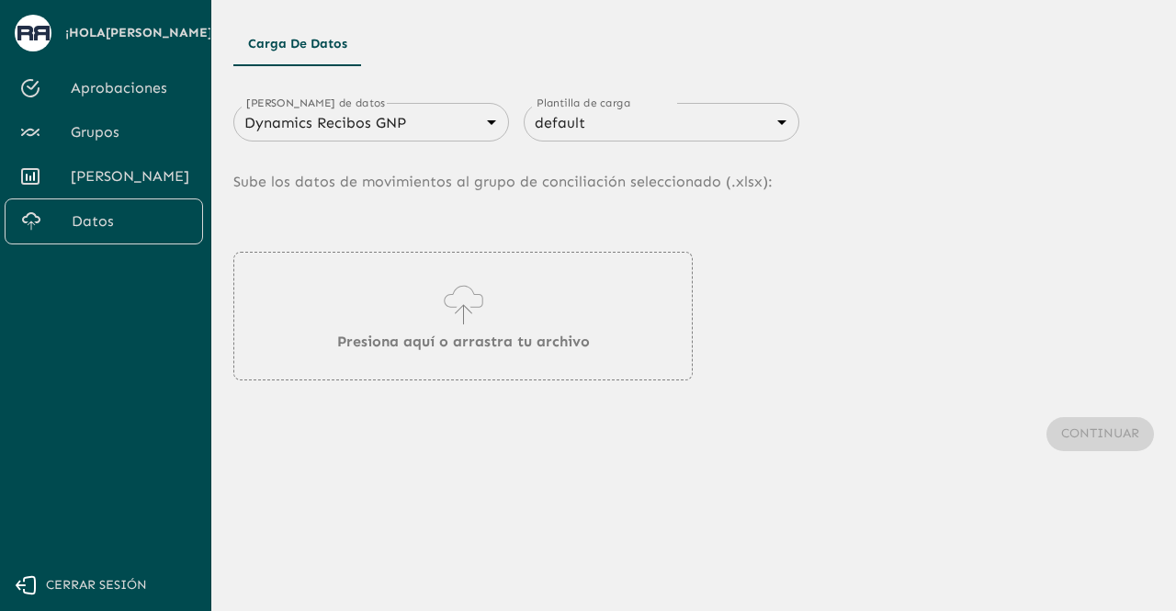
click at [395, 139] on div "Dynamics Recibos GNP 683f283f336112e7999fc7c3 [PERSON_NAME] de datos" at bounding box center [371, 122] width 276 height 39
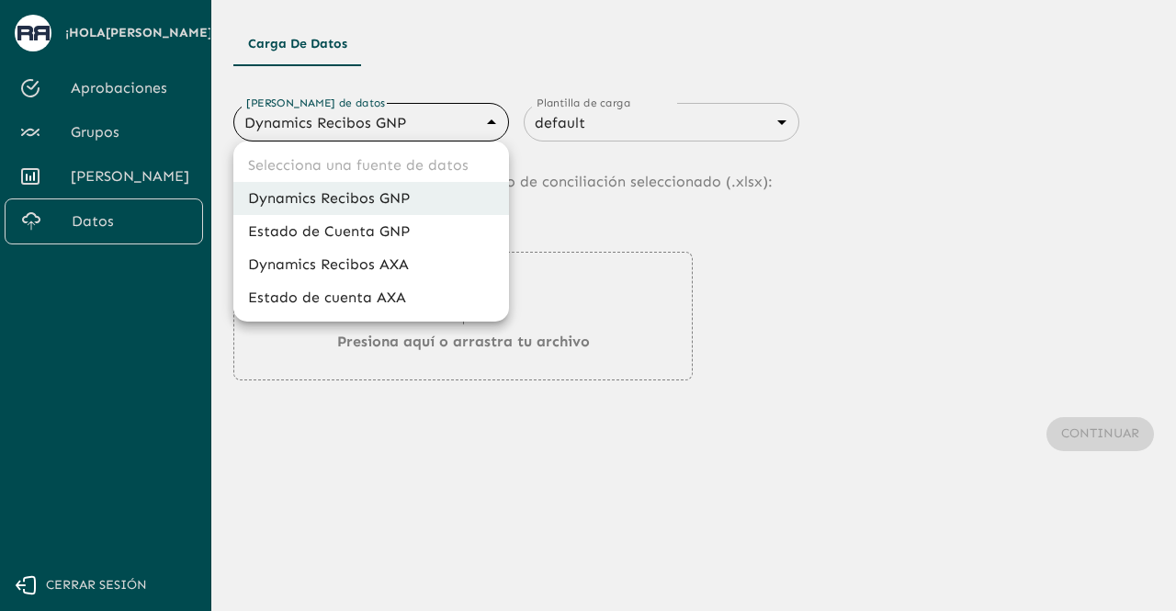
click at [396, 130] on body "Se están procesando los movimientos. Algunas acciones permanecerán deshabilitad…" at bounding box center [588, 305] width 1176 height 611
click at [399, 291] on li "Estado de cuenta AXA" at bounding box center [371, 297] width 276 height 33
type input "688d3623321e4b428189379d"
type input "688d3627321e4b42818937a0"
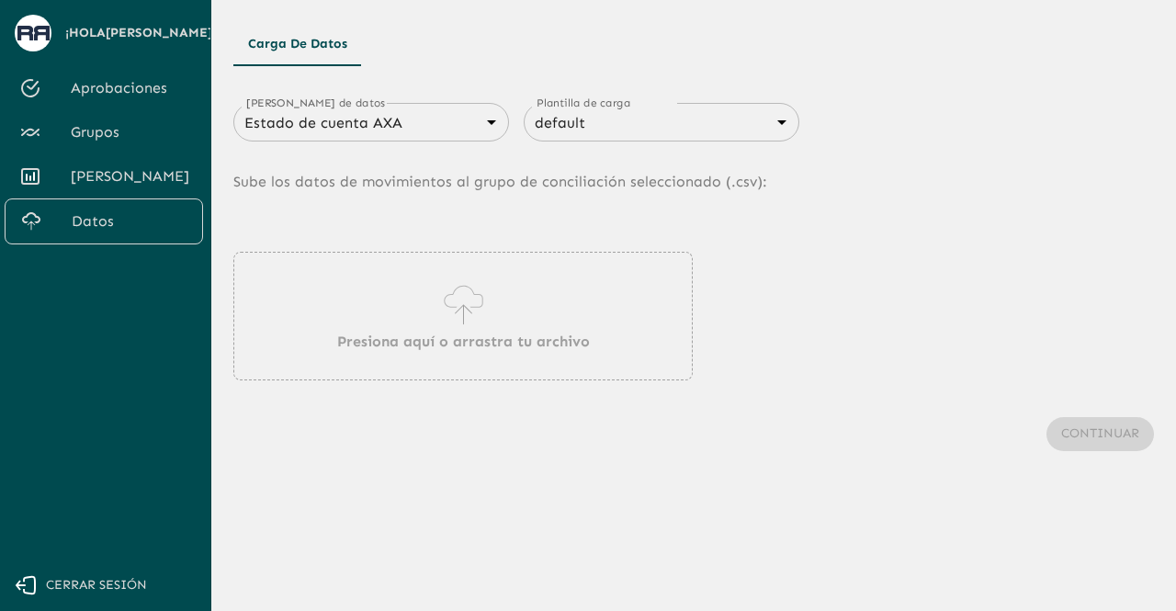
click at [481, 335] on p "Presiona aquí o arrastra tu archivo" at bounding box center [463, 342] width 253 height 22
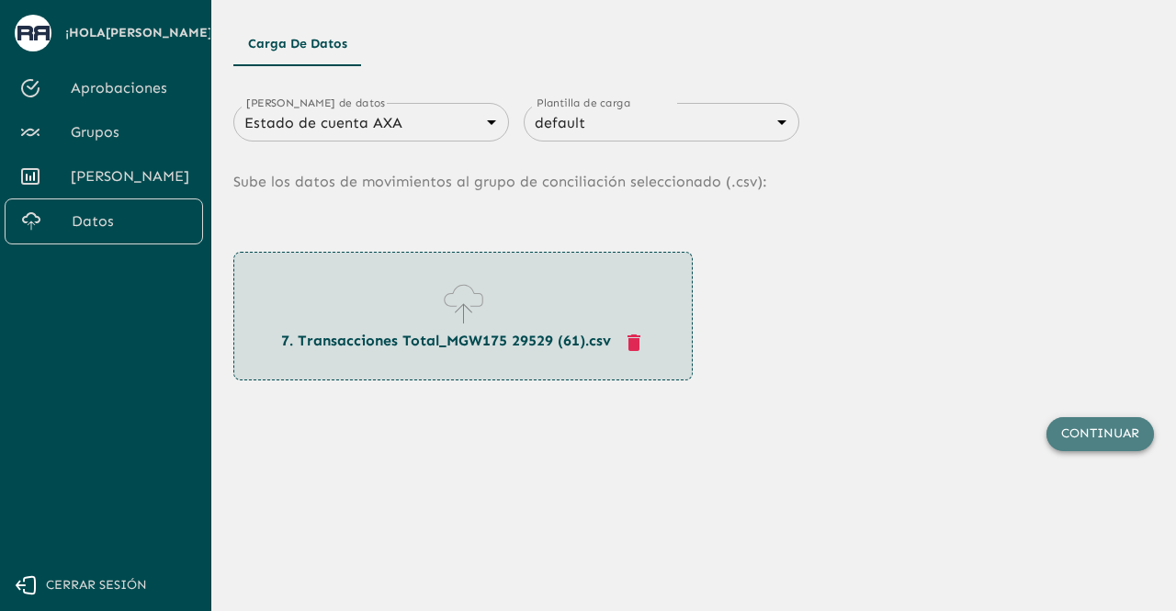
click at [1124, 430] on button "Continuar" at bounding box center [1099, 434] width 107 height 34
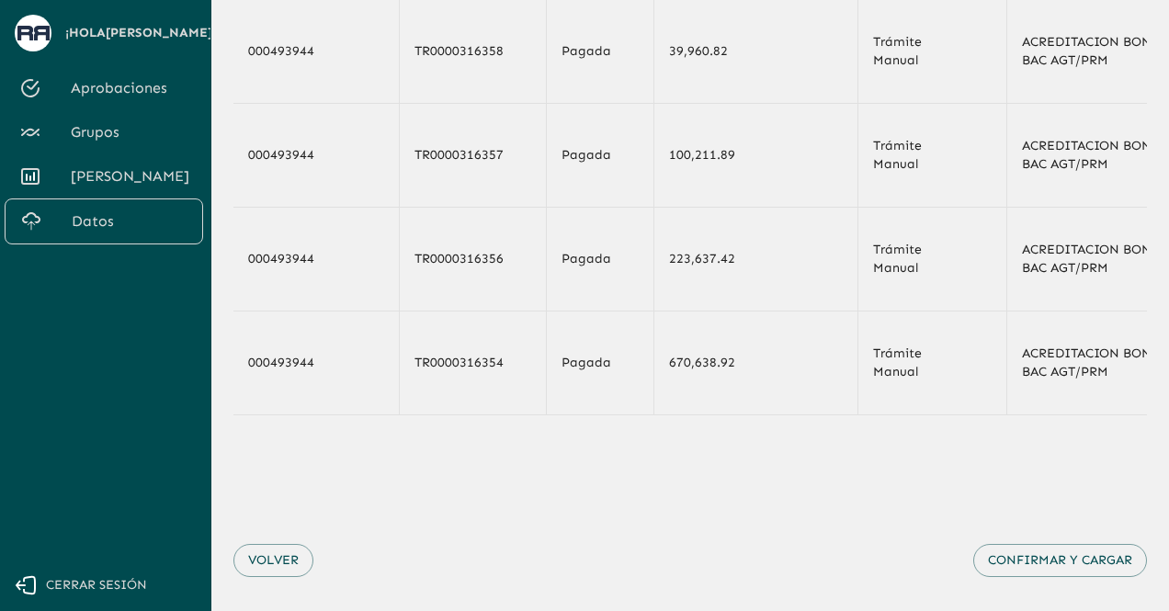
scroll to position [312, 0]
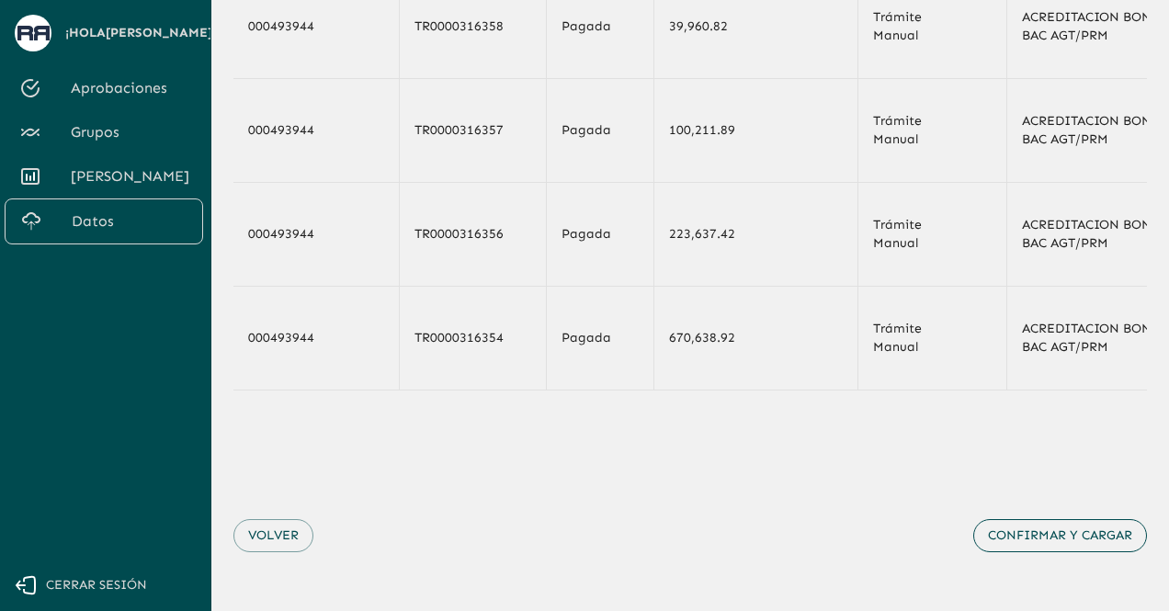
click at [1044, 540] on button "Confirmar y cargar" at bounding box center [1060, 536] width 174 height 34
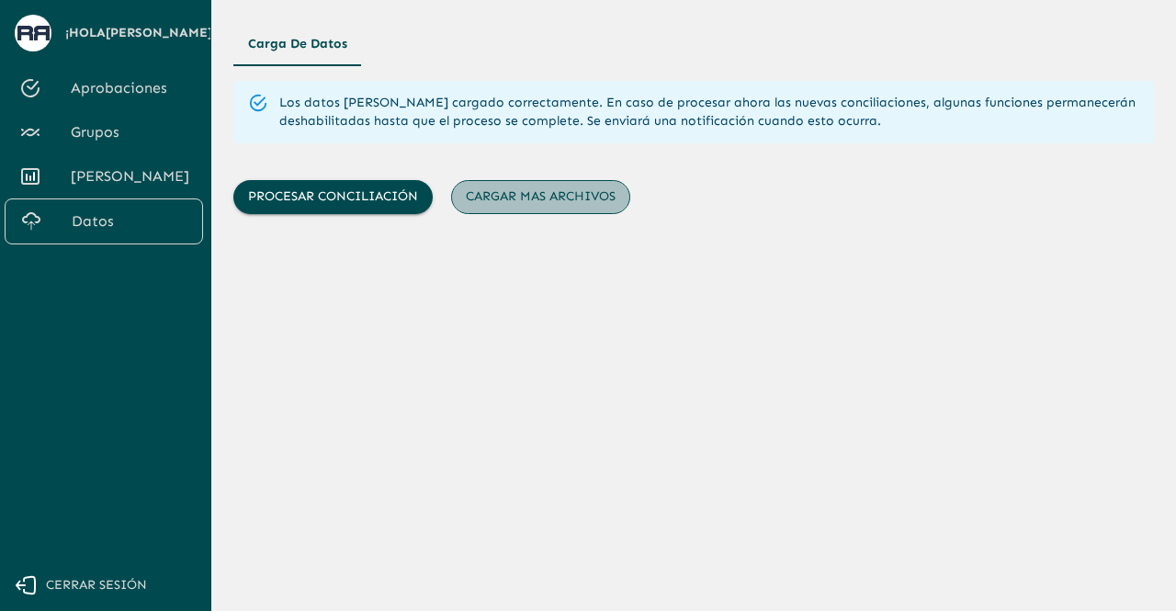
click at [535, 201] on button "Cargar mas archivos" at bounding box center [540, 197] width 179 height 34
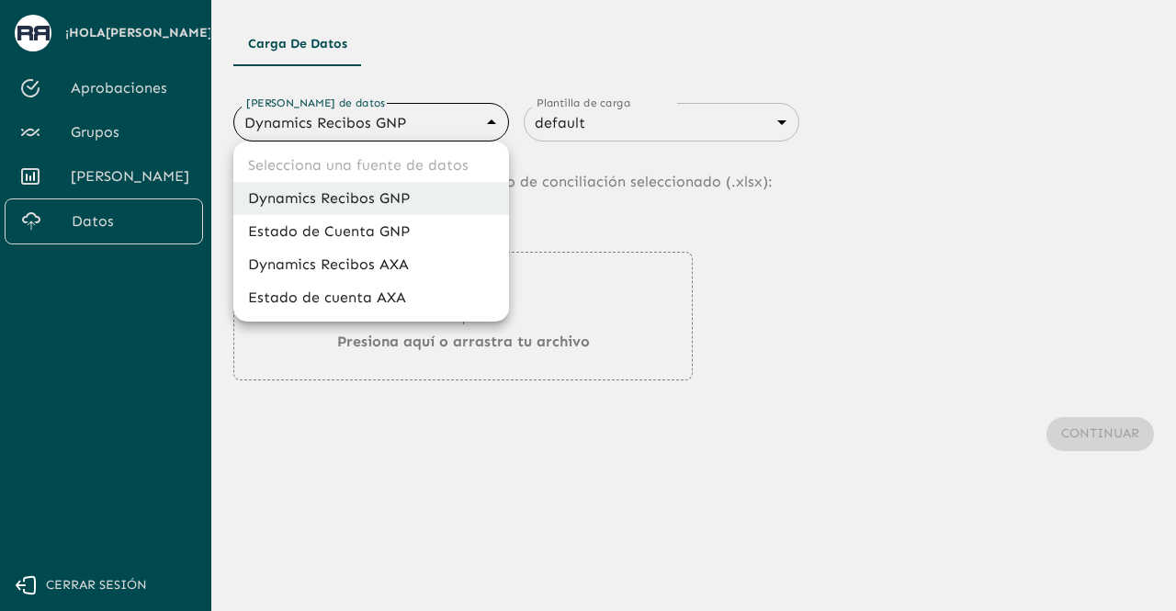
click at [438, 119] on body "Se están procesando los movimientos. Algunas acciones permanecerán deshabilitad…" at bounding box center [588, 305] width 1176 height 611
click at [353, 295] on li "Estado de cuenta AXA" at bounding box center [371, 297] width 276 height 33
type input "688d3623321e4b428189379d"
type input "688d3627321e4b42818937a0"
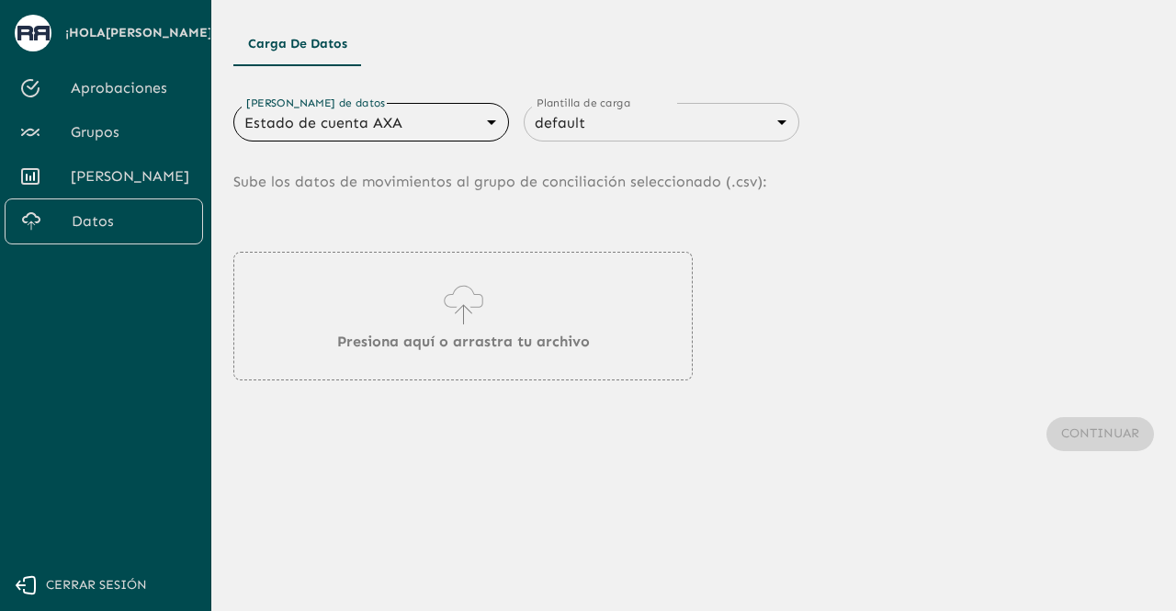
click at [393, 303] on div "Presiona aquí o arrastra tu archivo" at bounding box center [462, 316] width 459 height 129
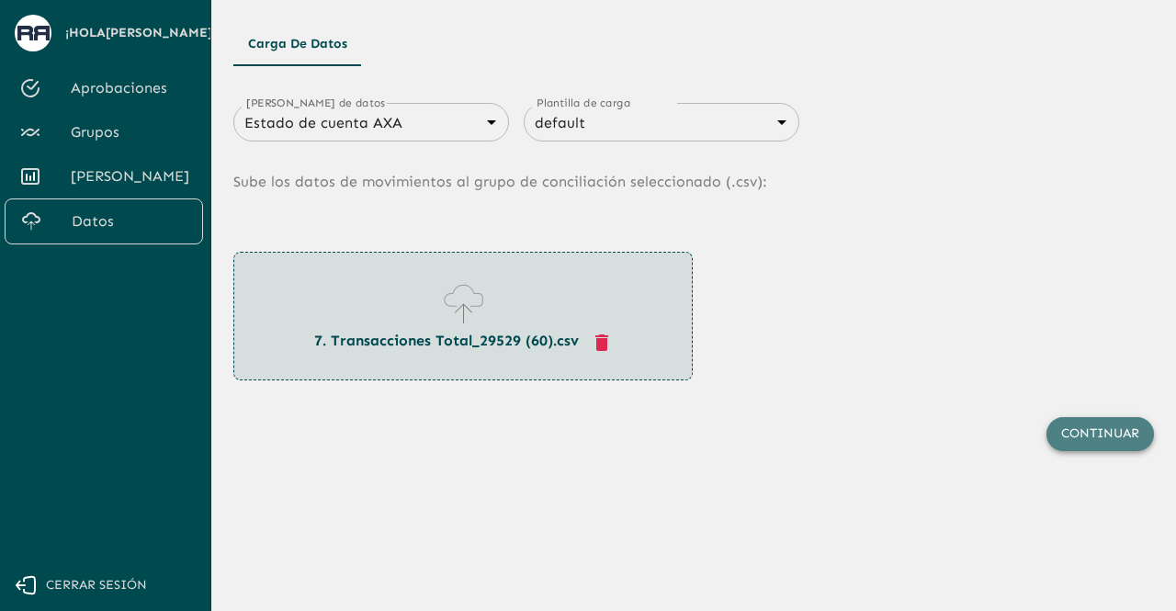
click at [1080, 428] on button "Continuar" at bounding box center [1099, 434] width 107 height 34
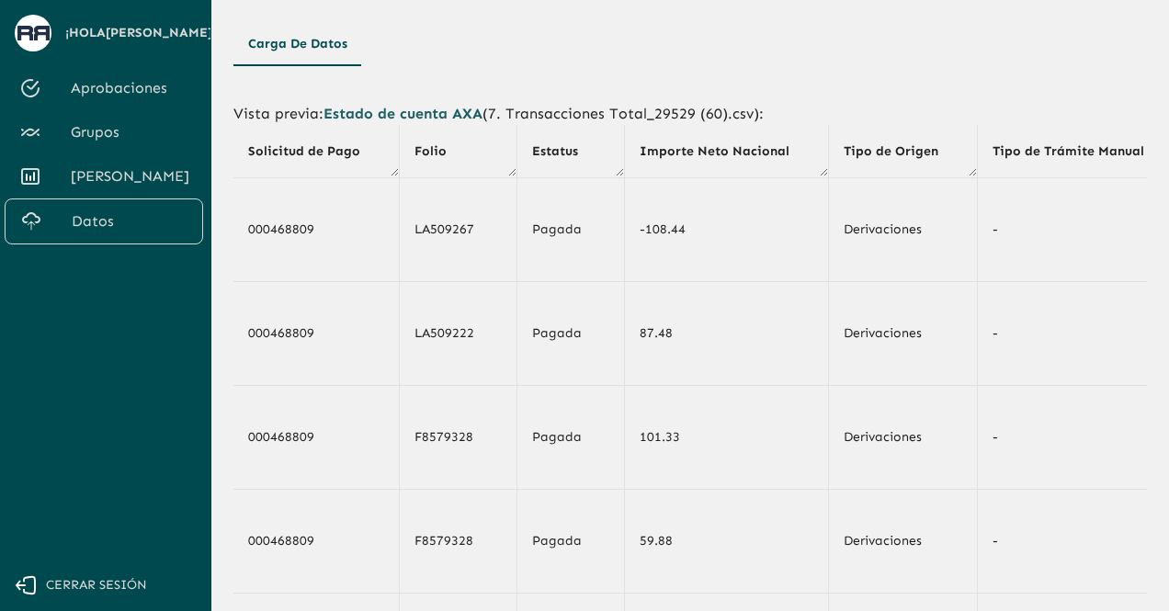
scroll to position [312, 0]
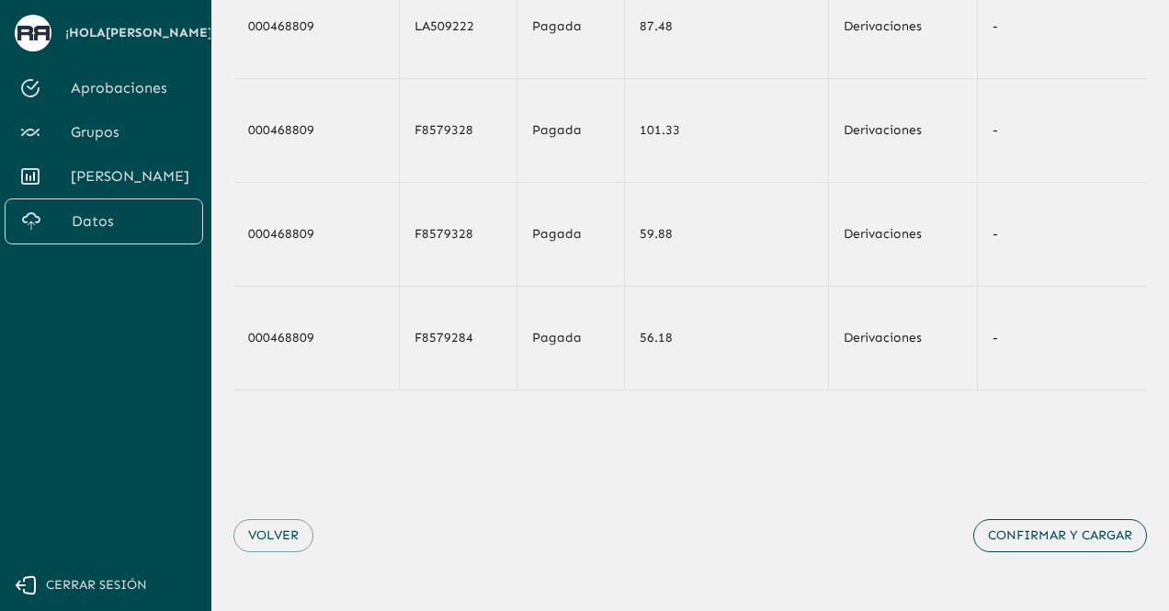
click at [1027, 539] on button "Confirmar y cargar" at bounding box center [1060, 536] width 174 height 34
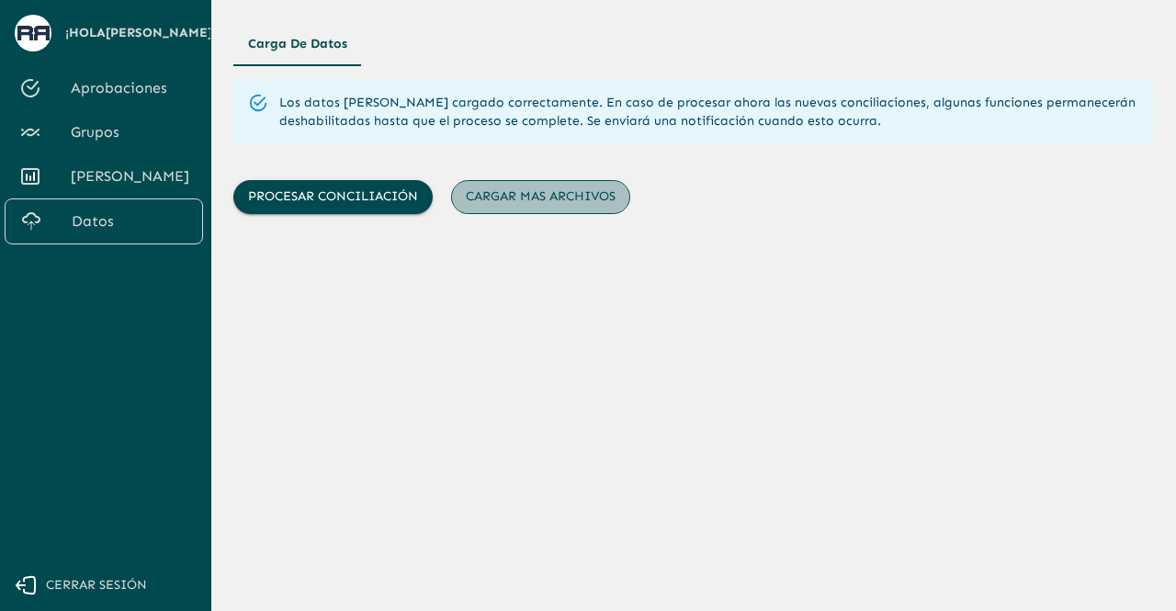
click at [552, 203] on button "Cargar mas archivos" at bounding box center [540, 197] width 179 height 34
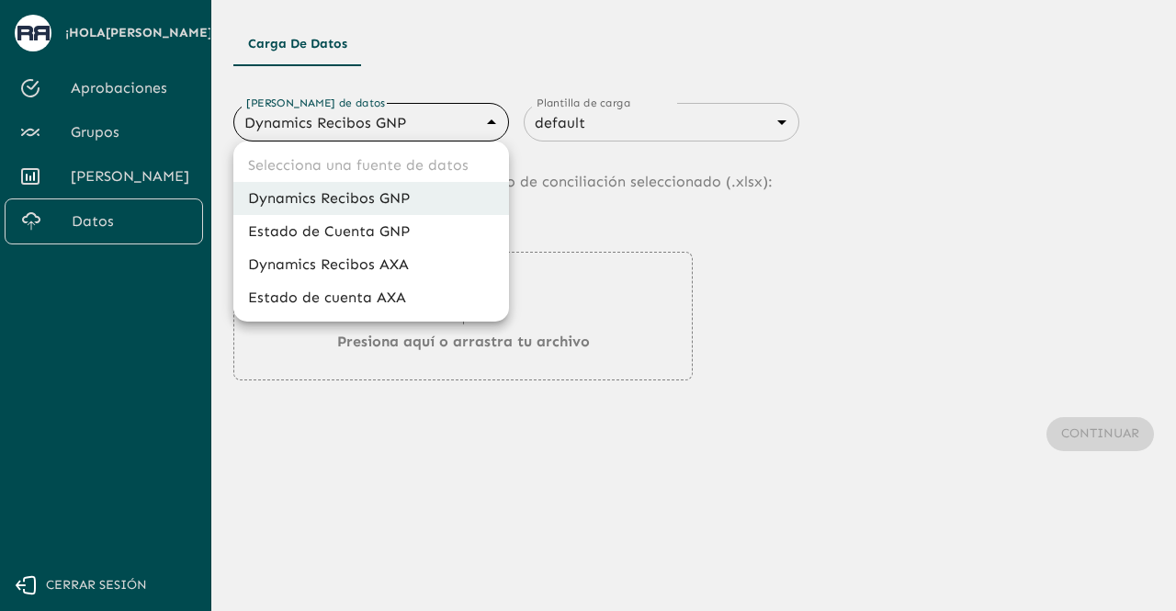
click at [438, 117] on body "Se están procesando los movimientos. Algunas acciones permanecerán deshabilitad…" at bounding box center [588, 305] width 1176 height 611
click at [349, 291] on li "Estado de cuenta AXA" at bounding box center [371, 297] width 276 height 33
type input "688d3623321e4b428189379d"
type input "688d3627321e4b42818937a0"
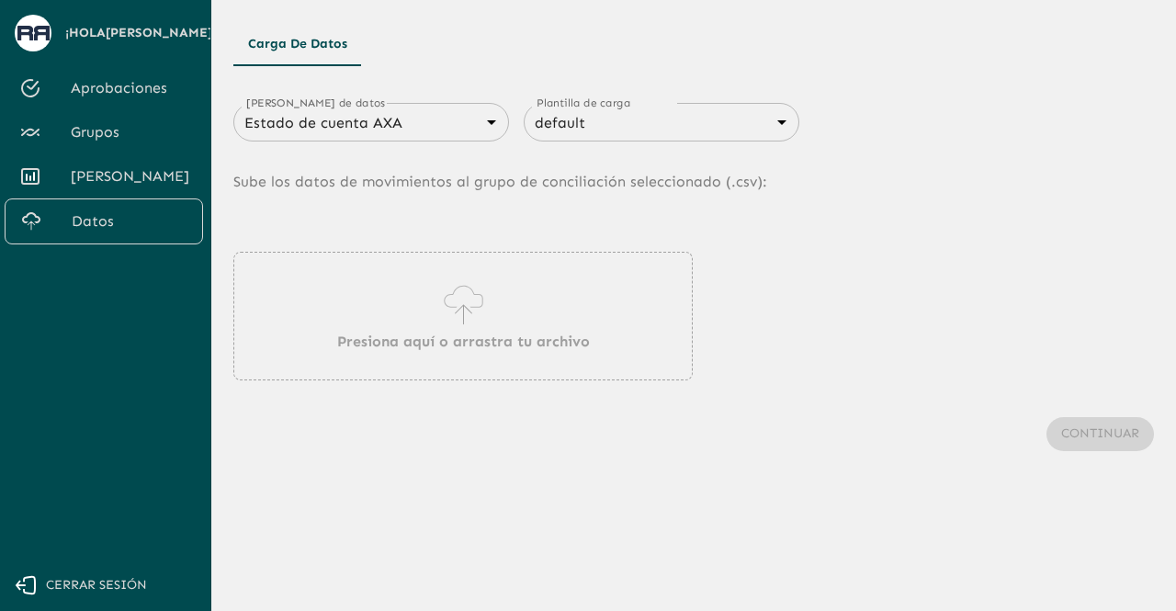
click at [416, 307] on div "Presiona aquí o arrastra tu archivo" at bounding box center [462, 316] width 459 height 129
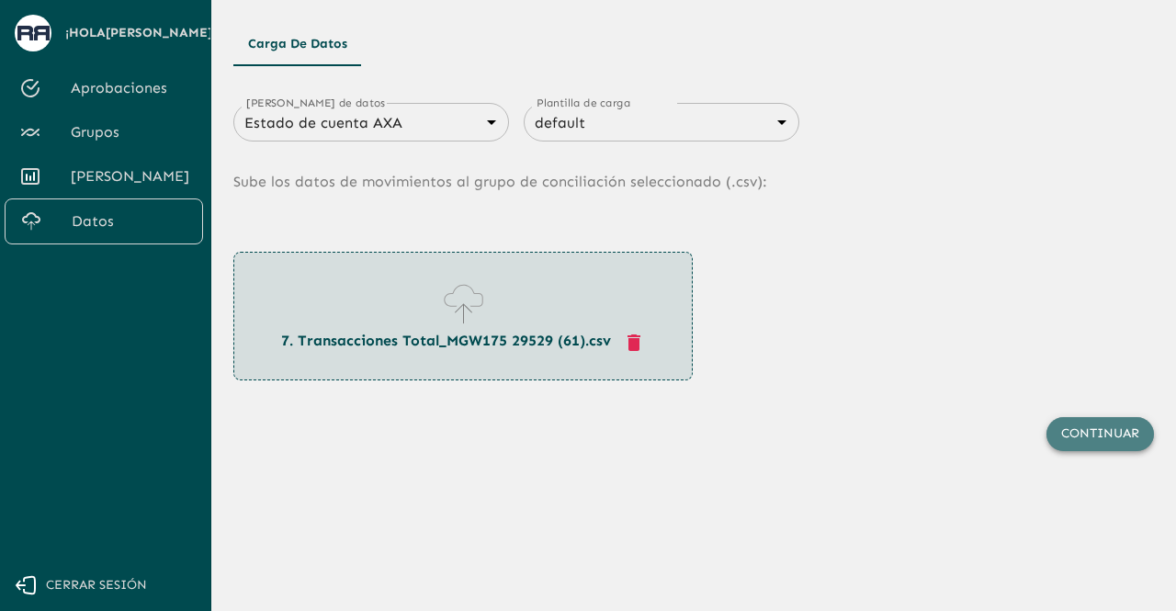
click at [1082, 417] on button "Continuar" at bounding box center [1099, 434] width 107 height 34
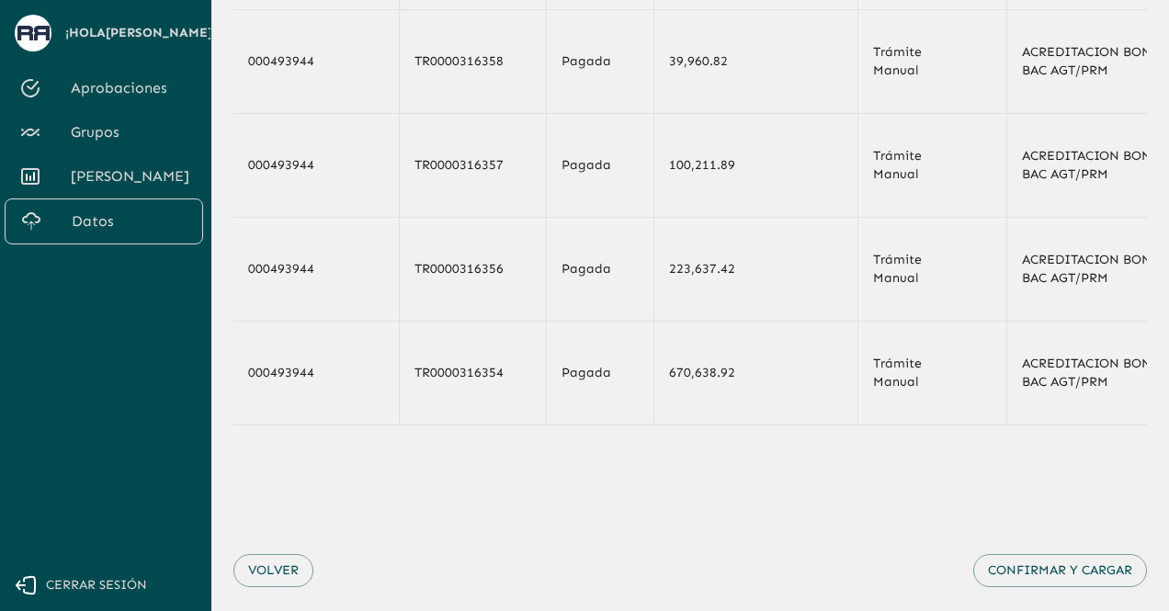
scroll to position [307, 0]
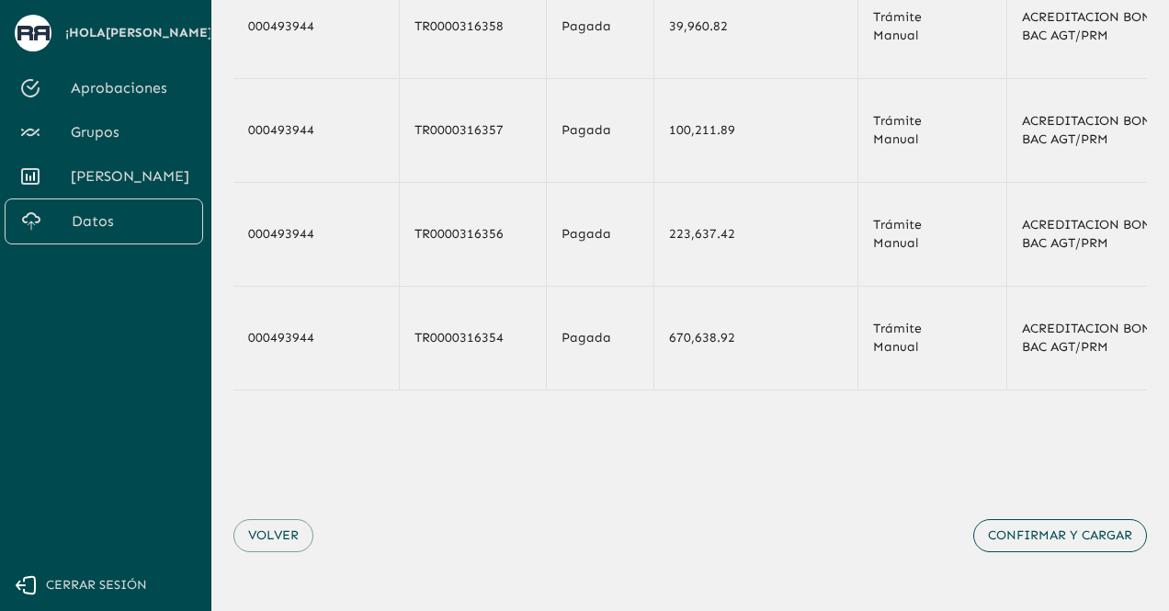
click at [1056, 540] on button "Confirmar y cargar" at bounding box center [1060, 536] width 174 height 34
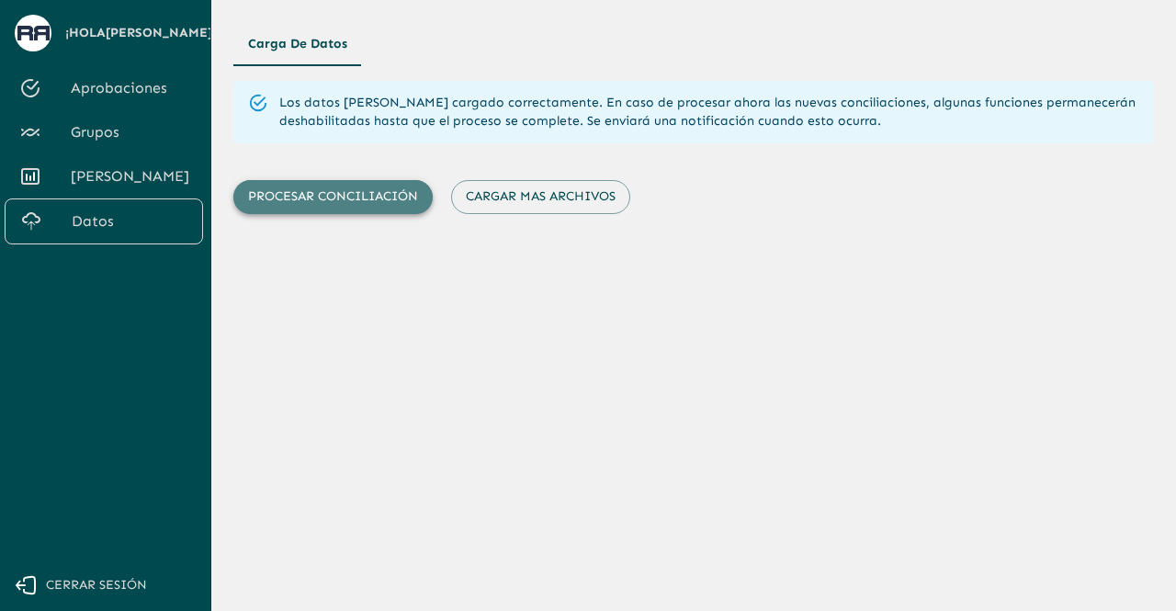
click at [327, 199] on button "Procesar conciliación" at bounding box center [332, 197] width 199 height 34
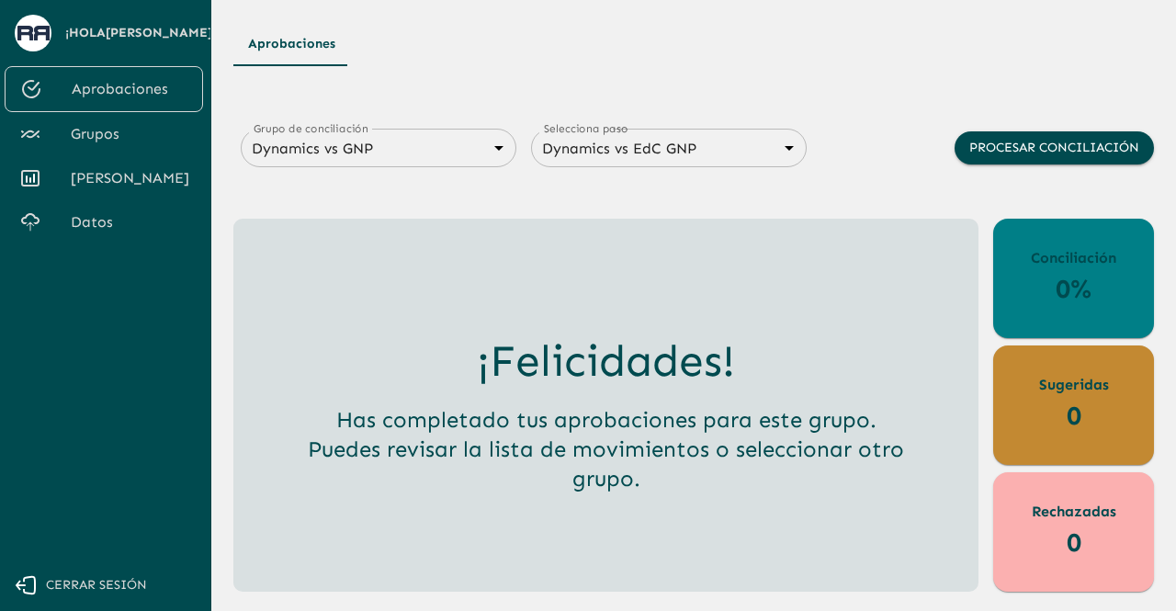
click at [396, 150] on body "Se están procesando los movimientos. Algunas acciones permanecerán deshabilitad…" at bounding box center [588, 305] width 1176 height 611
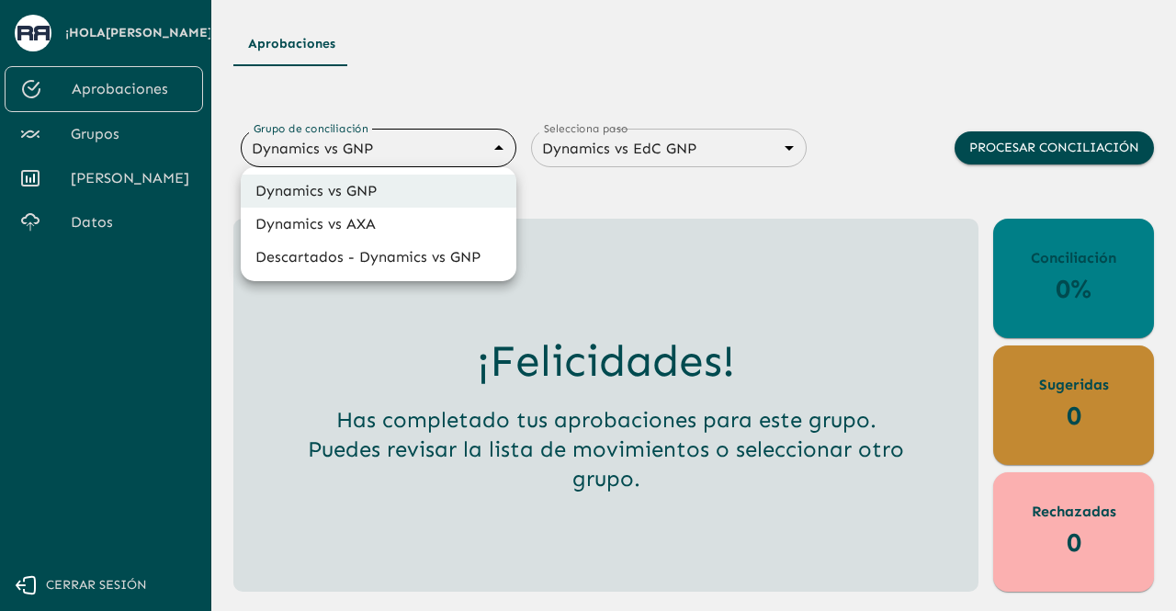
click at [377, 223] on li "Dynamics vs AXA" at bounding box center [379, 224] width 276 height 33
type input "688d0fb445366dcf85fc95f2"
type input "688d222080ad215155b0dc6c"
